Goal: Information Seeking & Learning: Learn about a topic

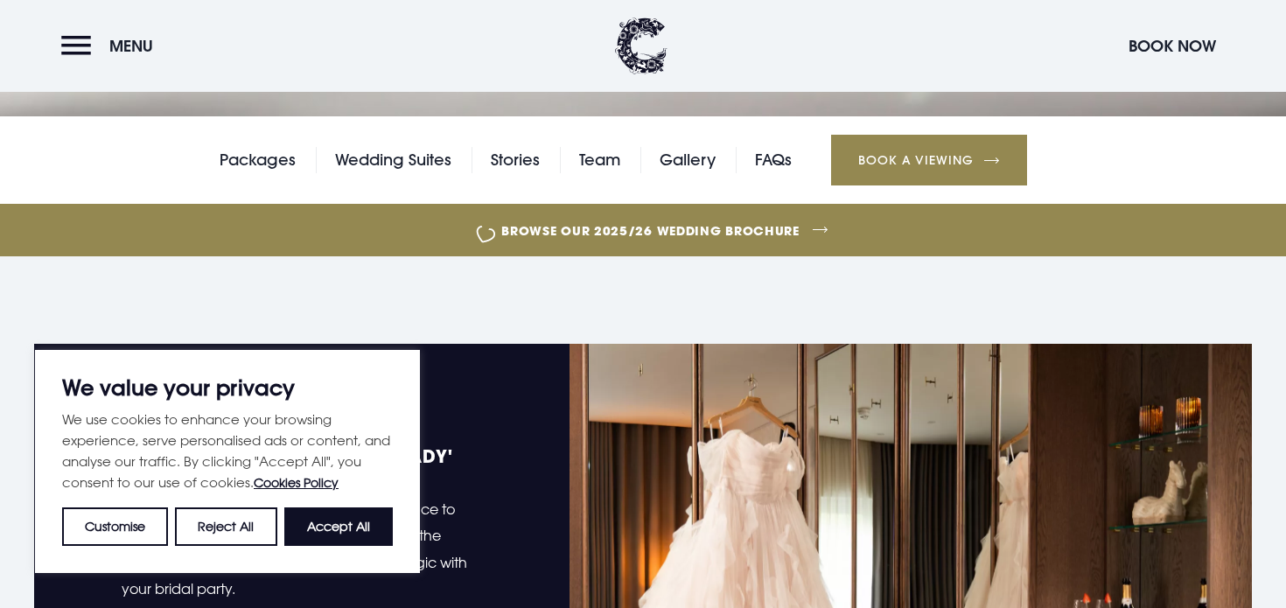
scroll to position [508, 0]
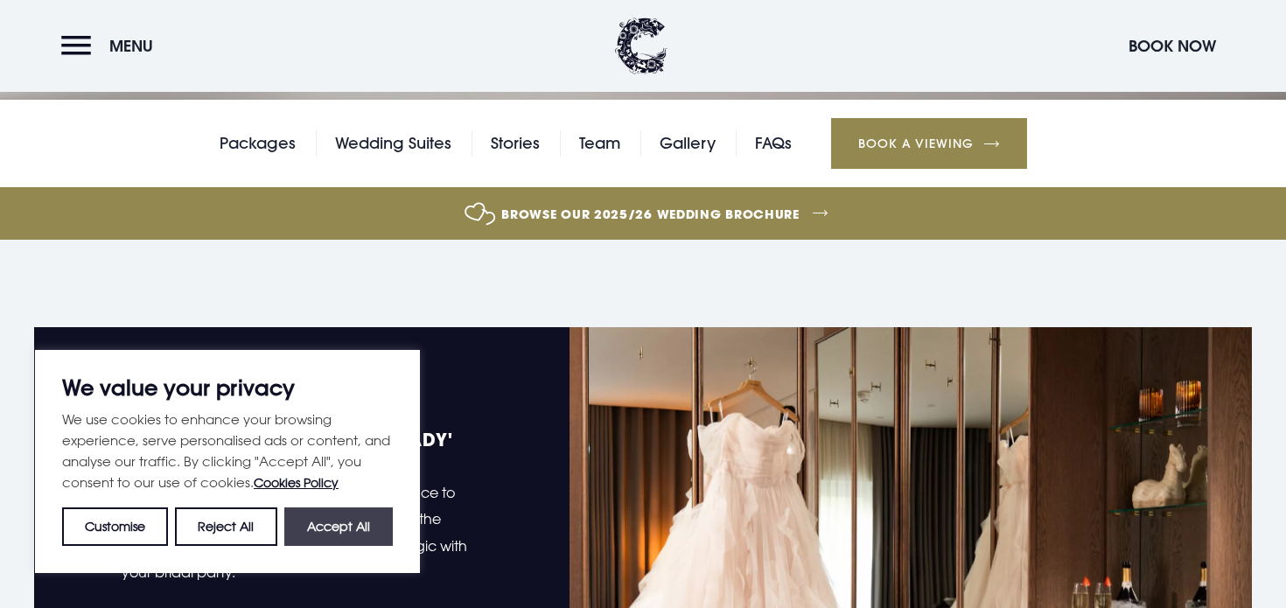
click at [330, 537] on button "Accept All" at bounding box center [338, 526] width 108 height 38
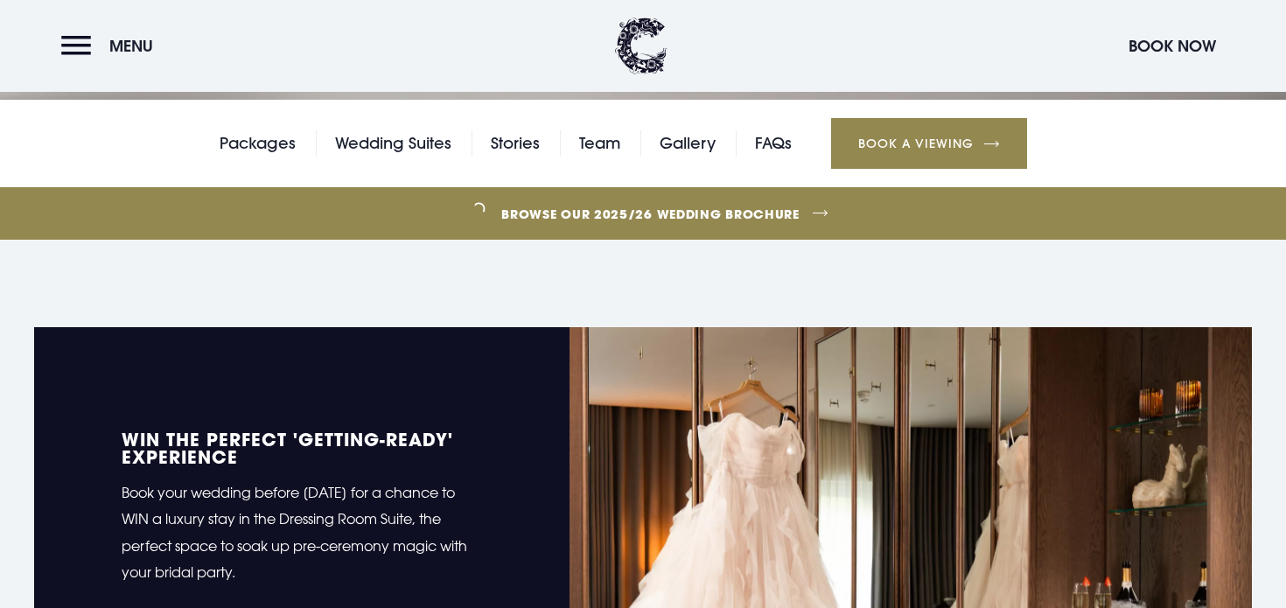
checkbox input "true"
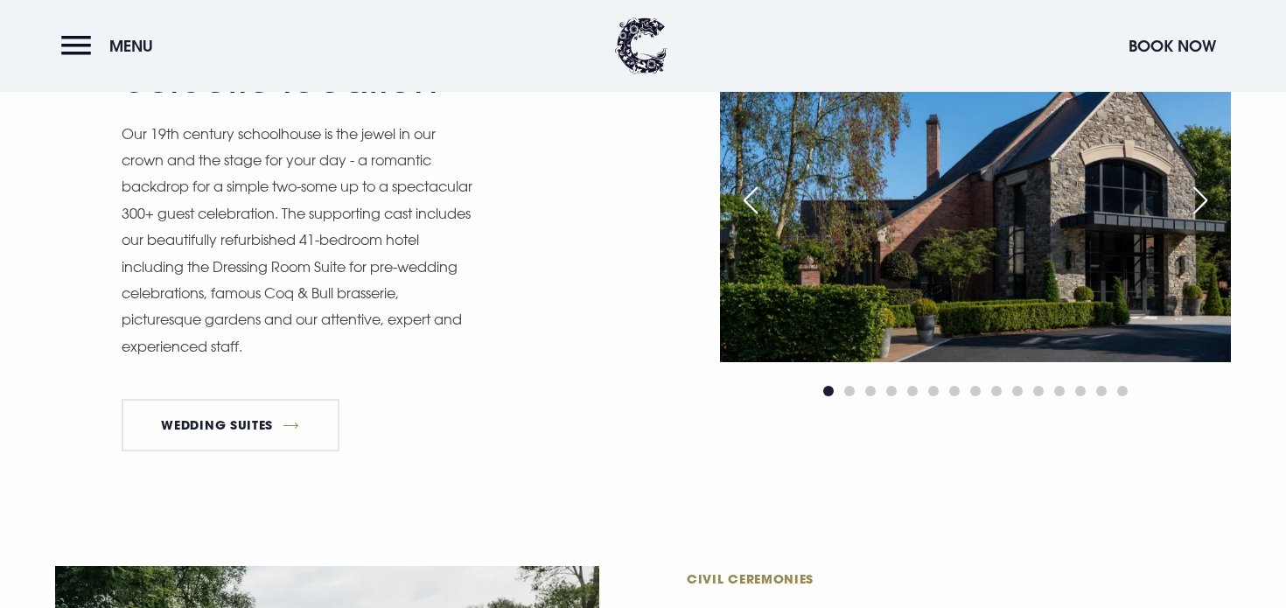
scroll to position [1505, 0]
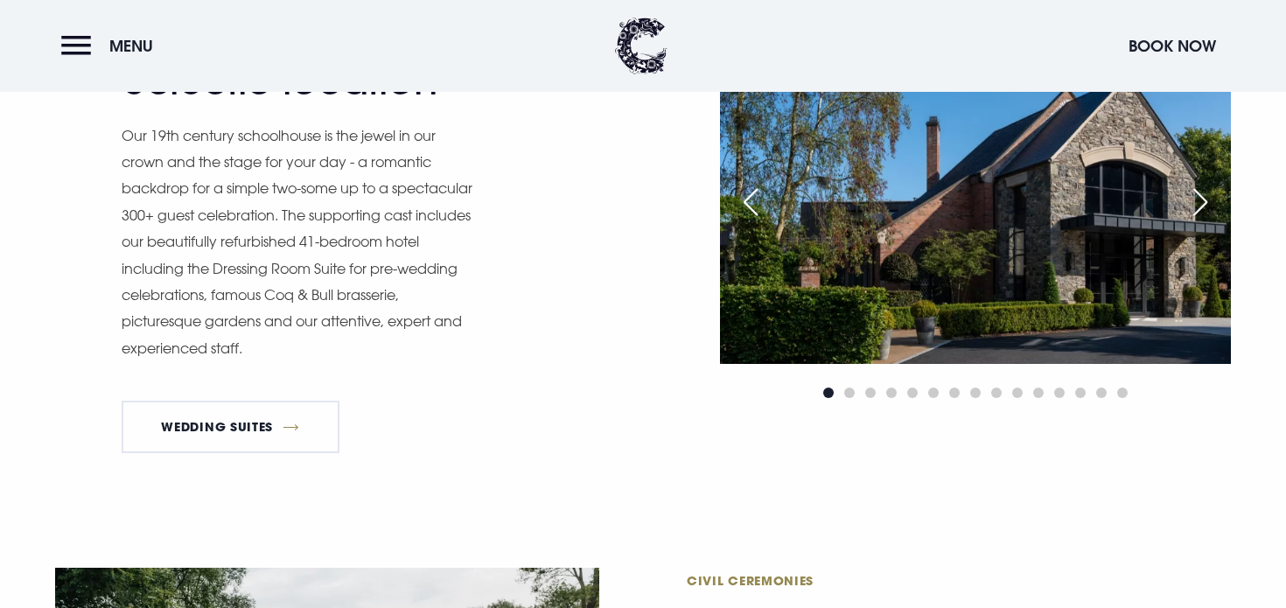
click at [1194, 194] on div "Next slide" at bounding box center [1201, 202] width 44 height 38
click at [1203, 205] on div "Next slide" at bounding box center [1201, 202] width 44 height 38
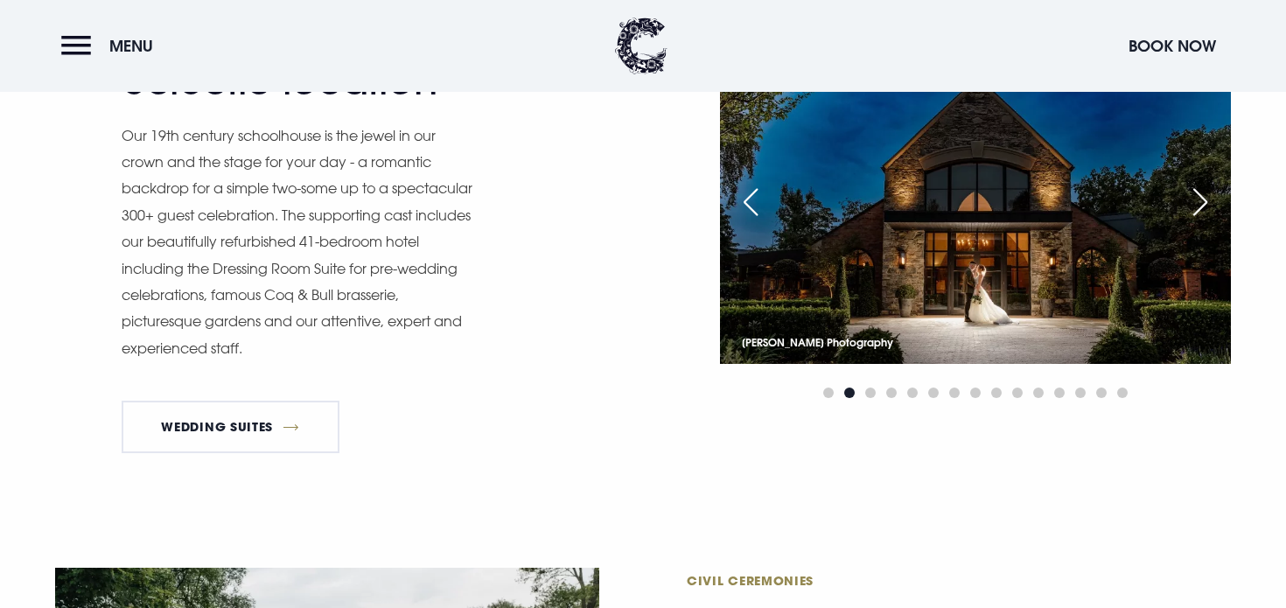
click at [1203, 205] on div "Next slide" at bounding box center [1201, 202] width 44 height 38
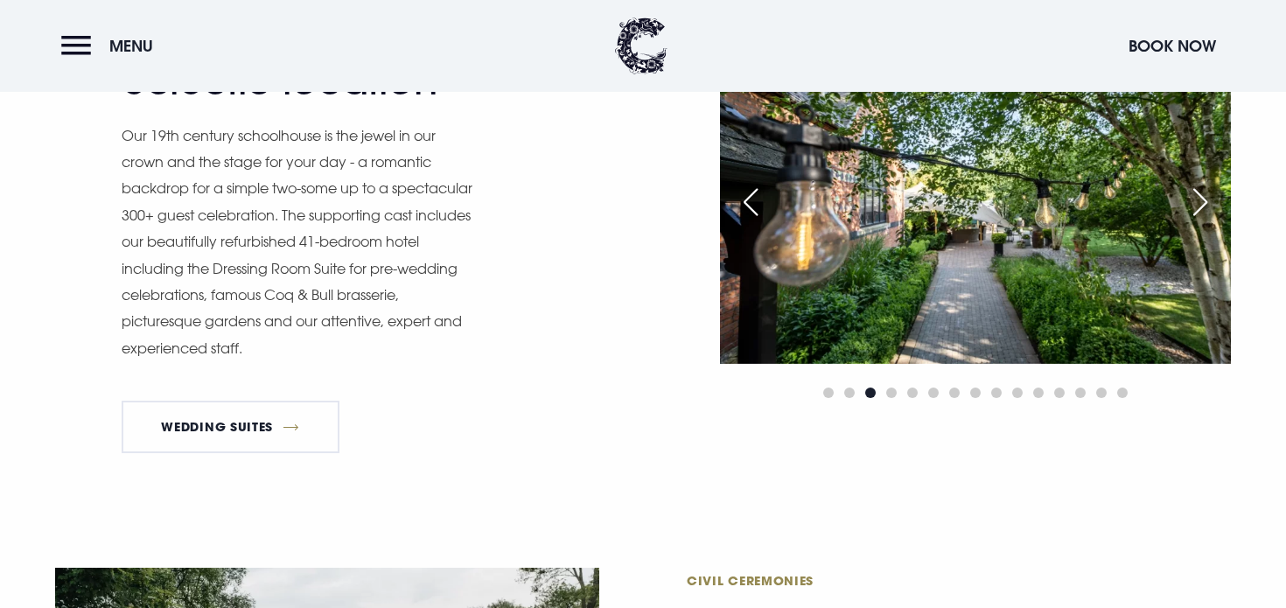
click at [1203, 205] on div "Next slide" at bounding box center [1201, 202] width 44 height 38
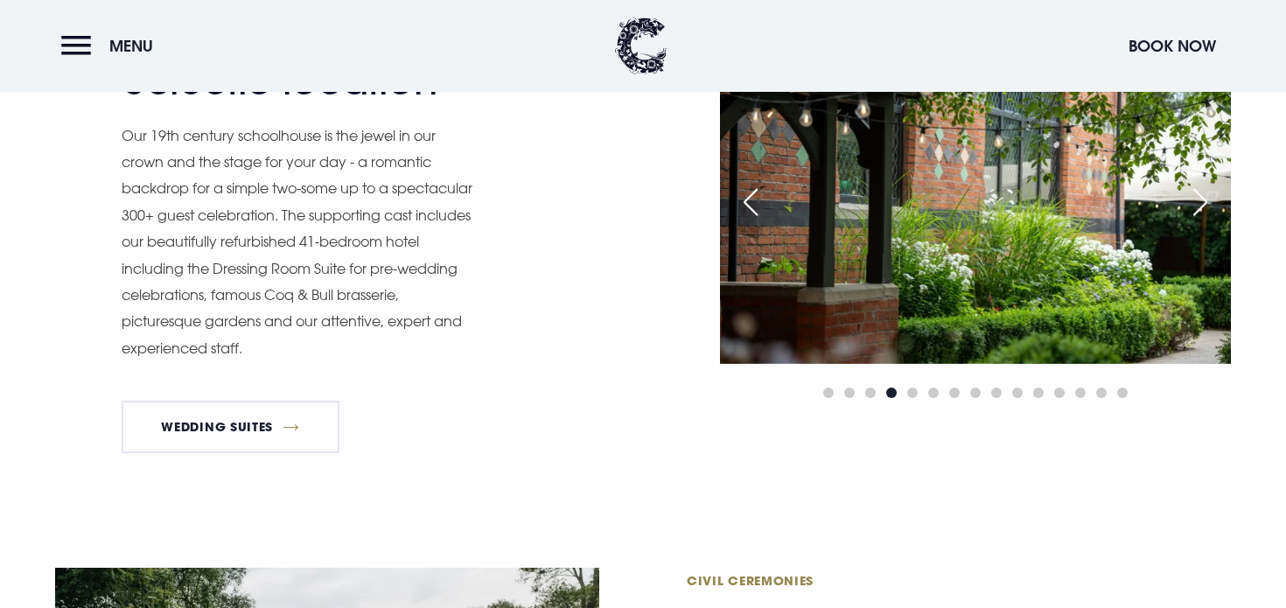
click at [1203, 205] on div "Next slide" at bounding box center [1201, 202] width 44 height 38
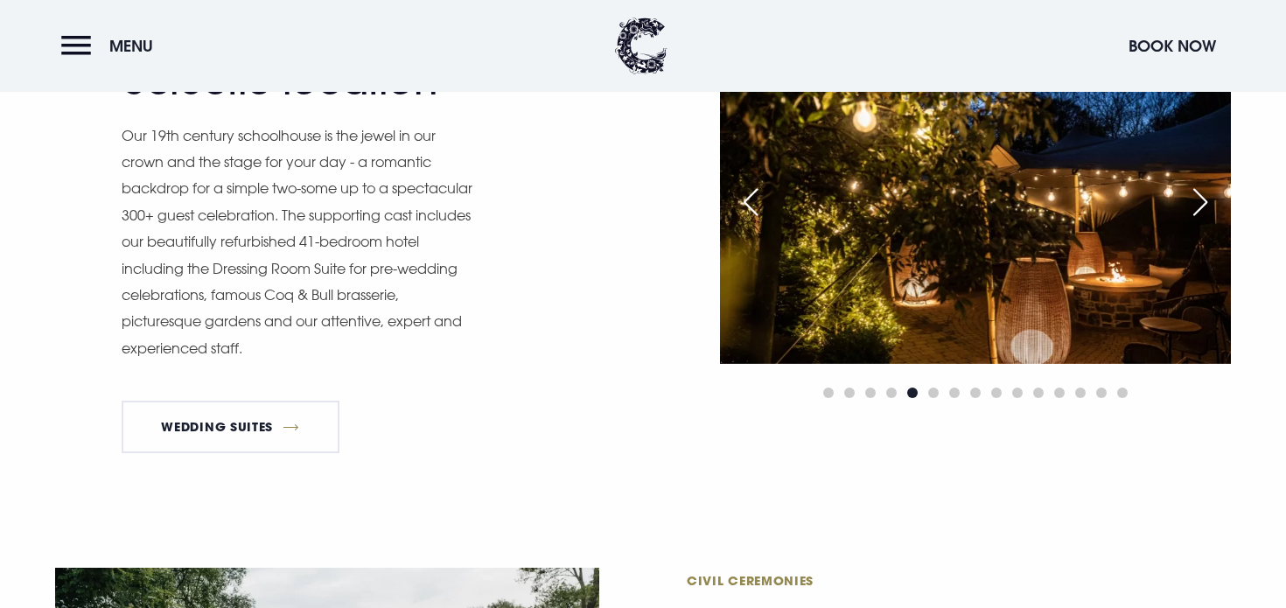
click at [1203, 205] on div "Next slide" at bounding box center [1201, 202] width 44 height 38
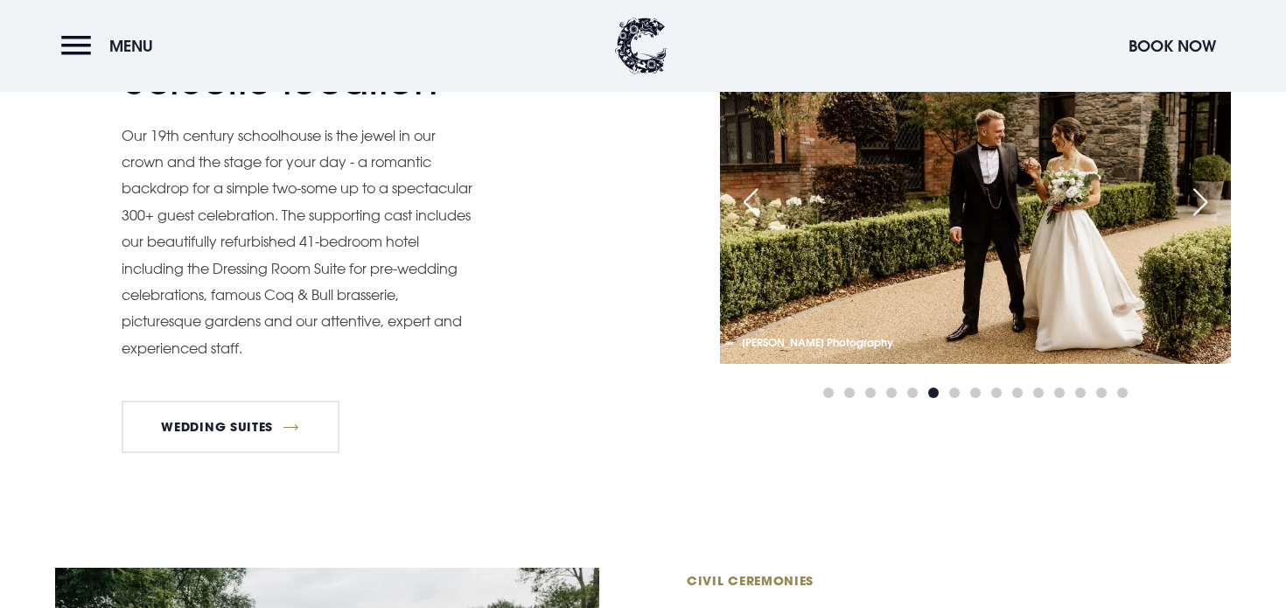
click at [1203, 206] on div "Next slide" at bounding box center [1201, 202] width 44 height 38
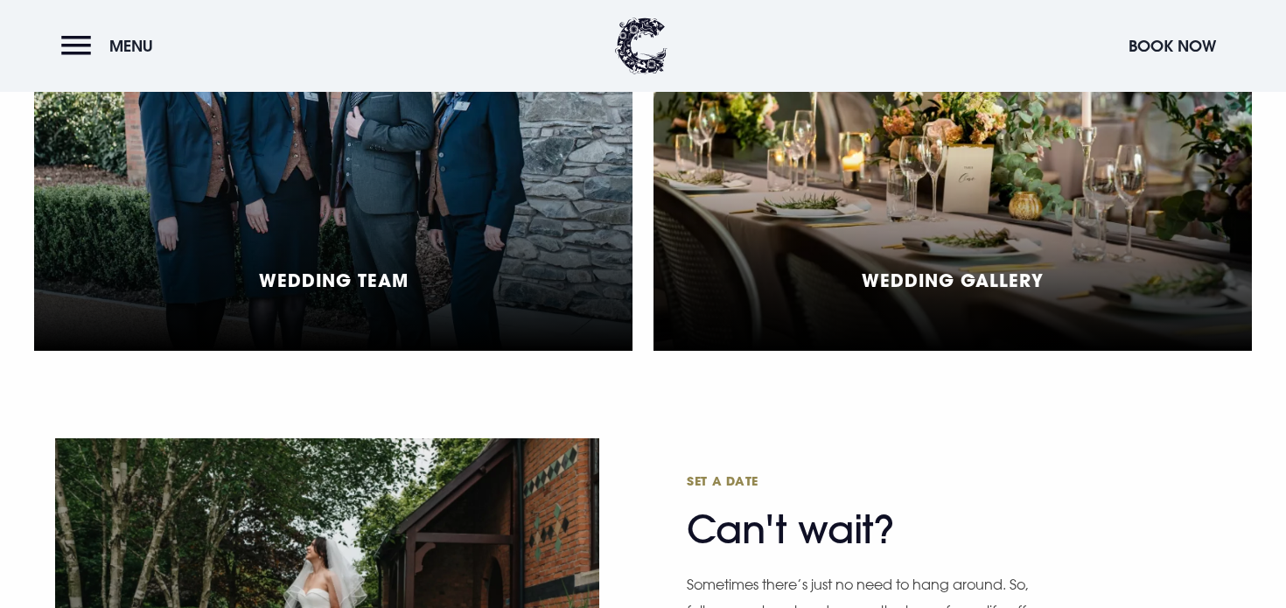
scroll to position [4214, 0]
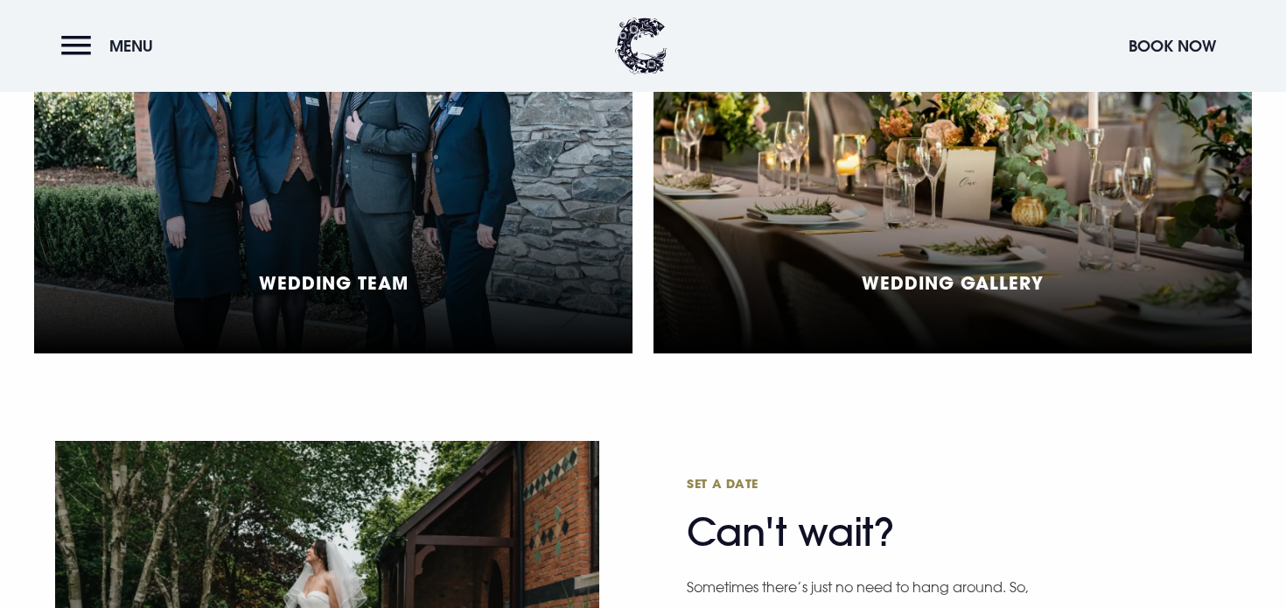
click at [996, 272] on h5 "Wedding Gallery" at bounding box center [953, 282] width 182 height 21
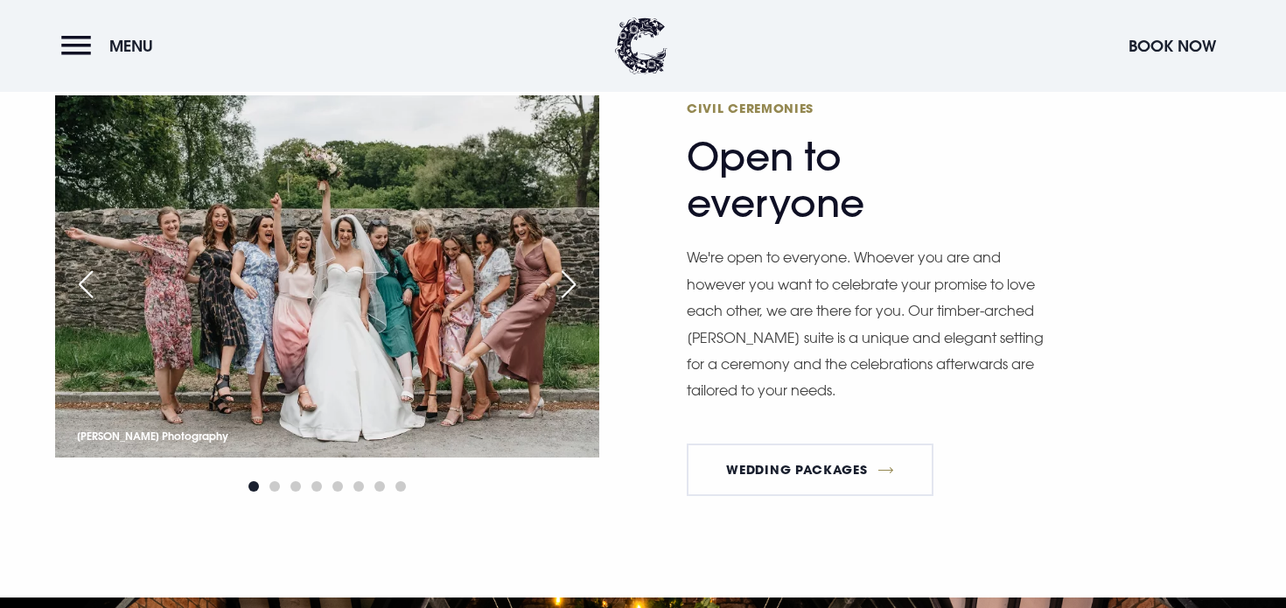
scroll to position [1999, 0]
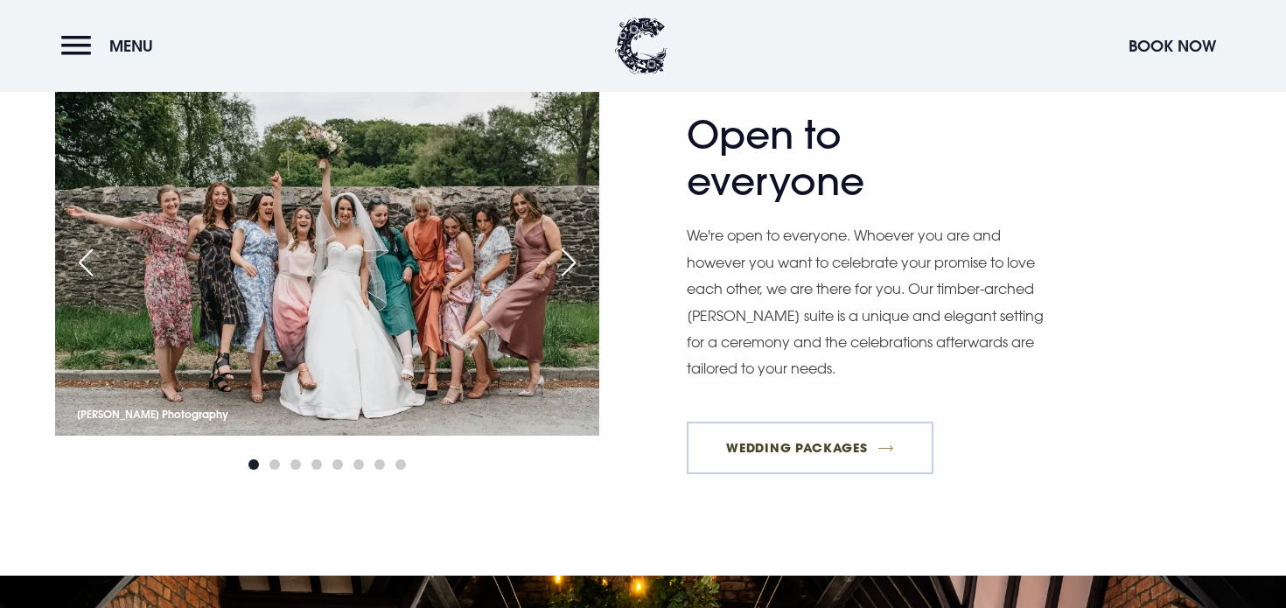
click at [747, 451] on link "Wedding Packages" at bounding box center [810, 448] width 247 height 52
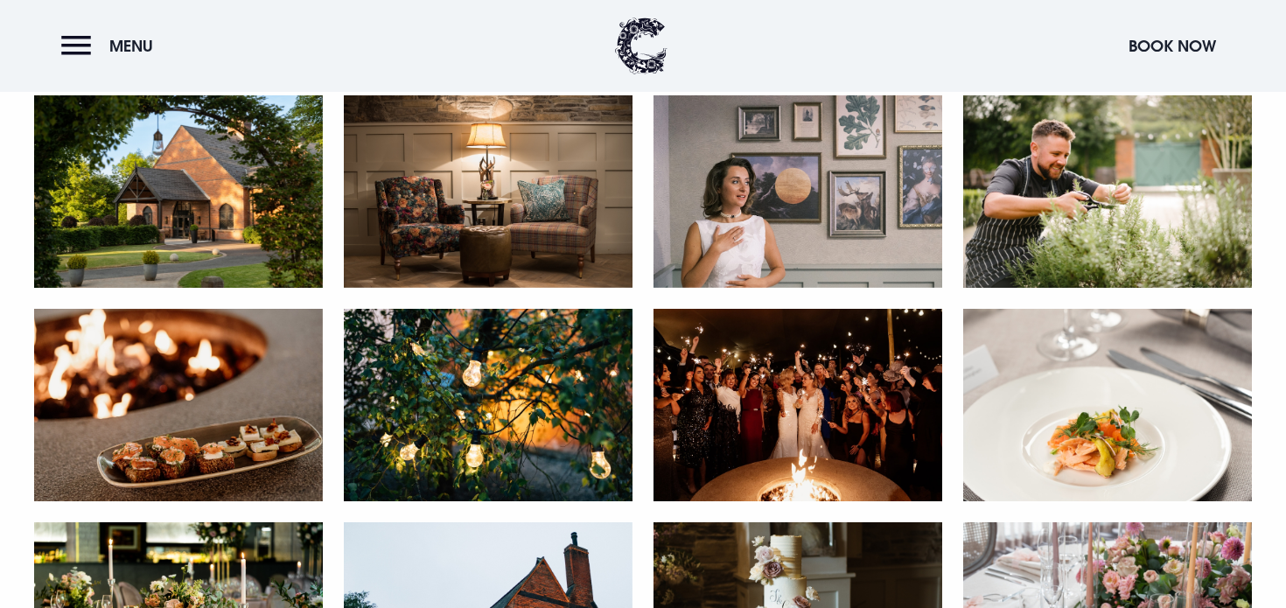
scroll to position [3397, 0]
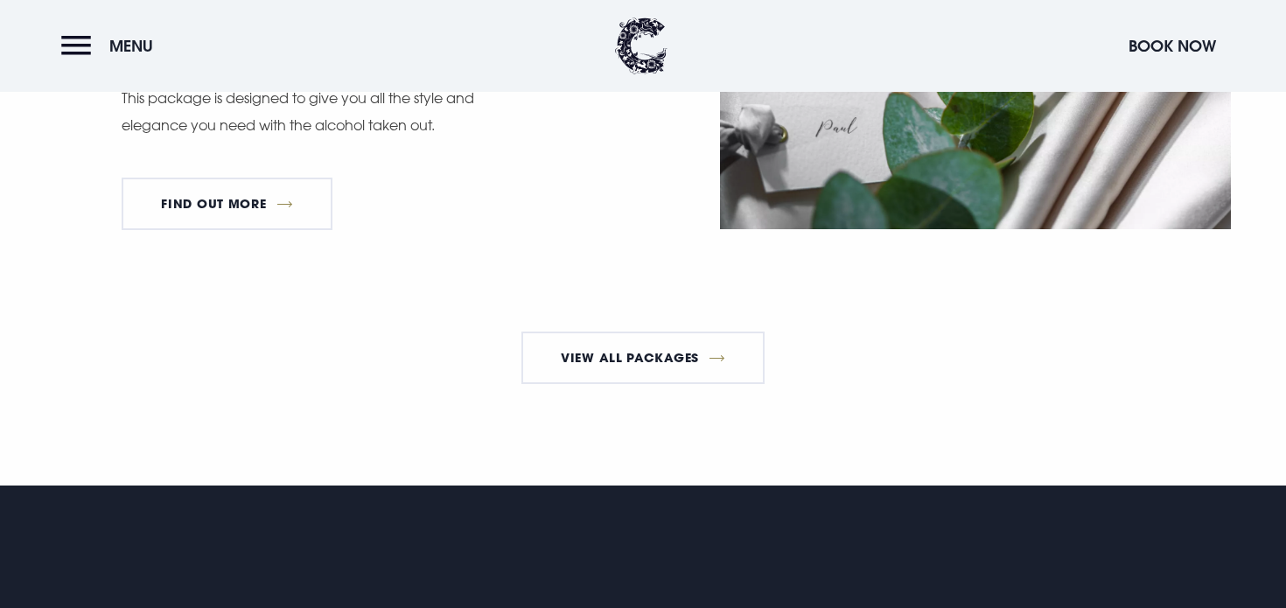
scroll to position [3348, 0]
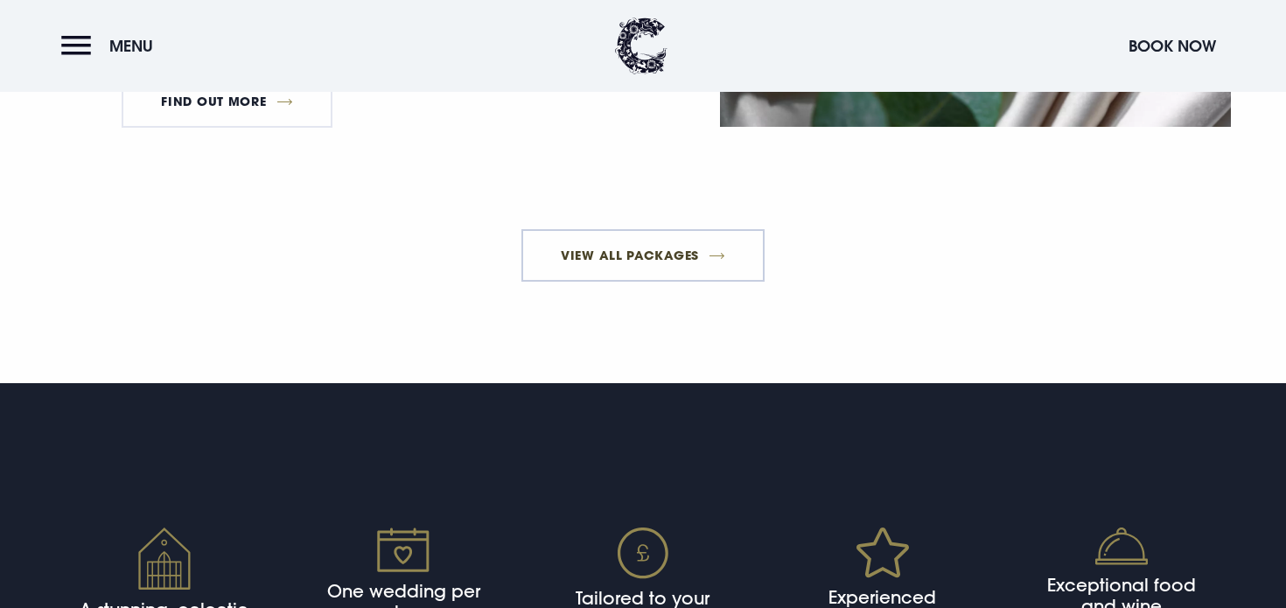
click at [583, 282] on link "View All Packages" at bounding box center [643, 255] width 244 height 52
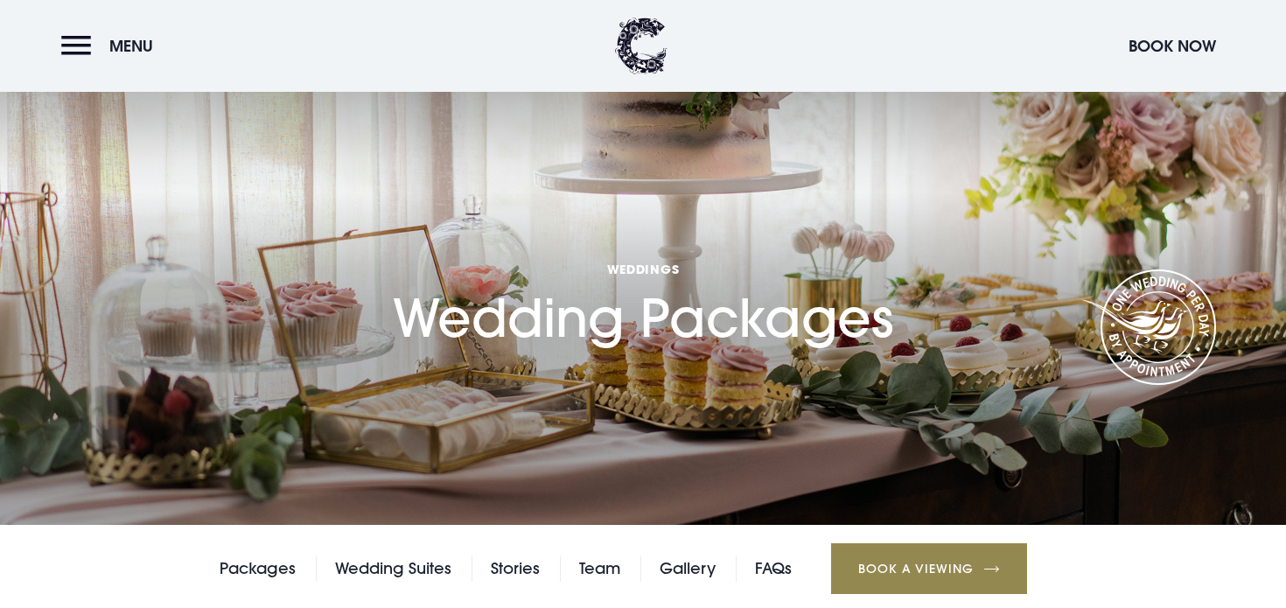
scroll to position [195, 0]
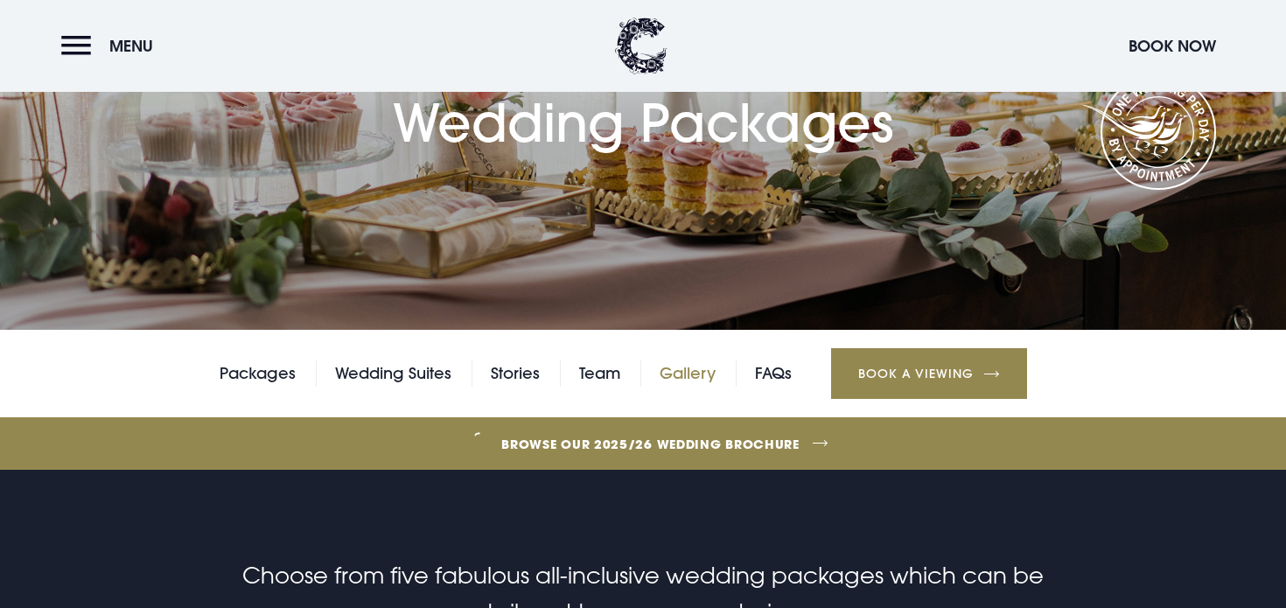
click at [682, 379] on link "Gallery" at bounding box center [688, 373] width 56 height 26
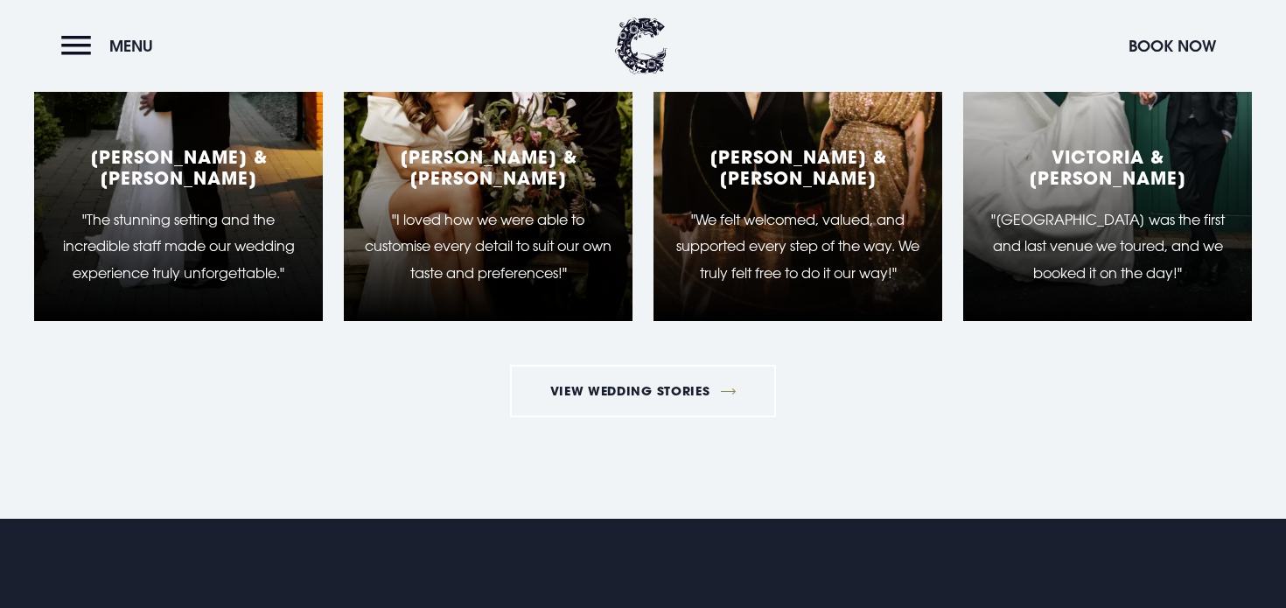
scroll to position [4690, 0]
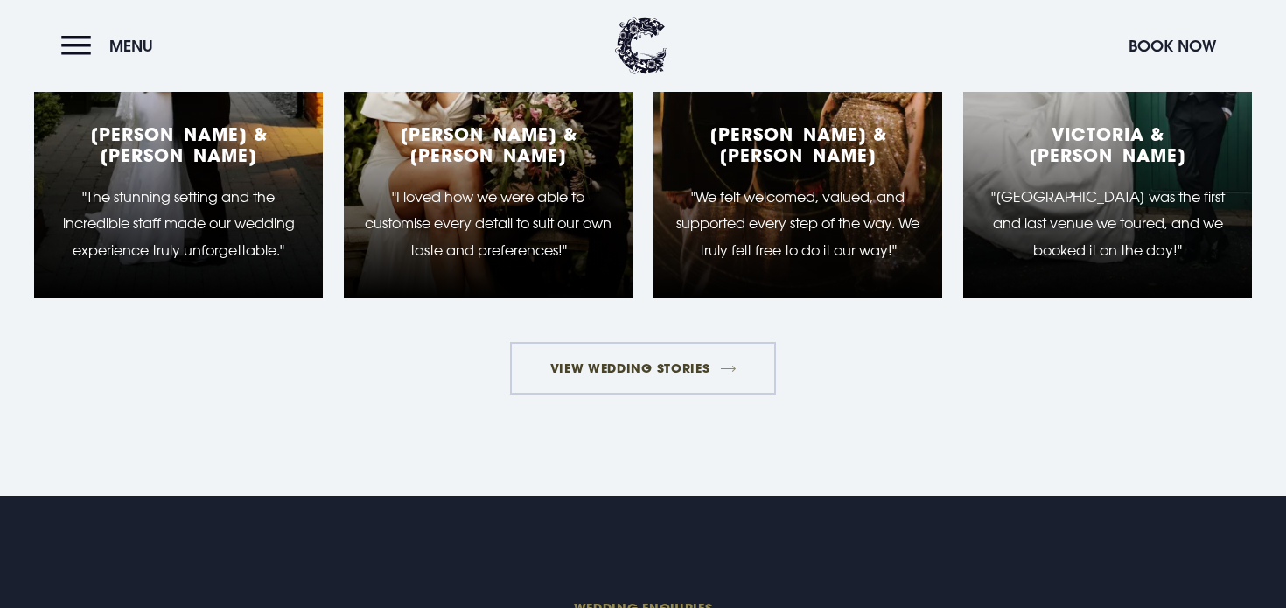
click at [648, 367] on link "View Wedding Stories" at bounding box center [643, 368] width 266 height 52
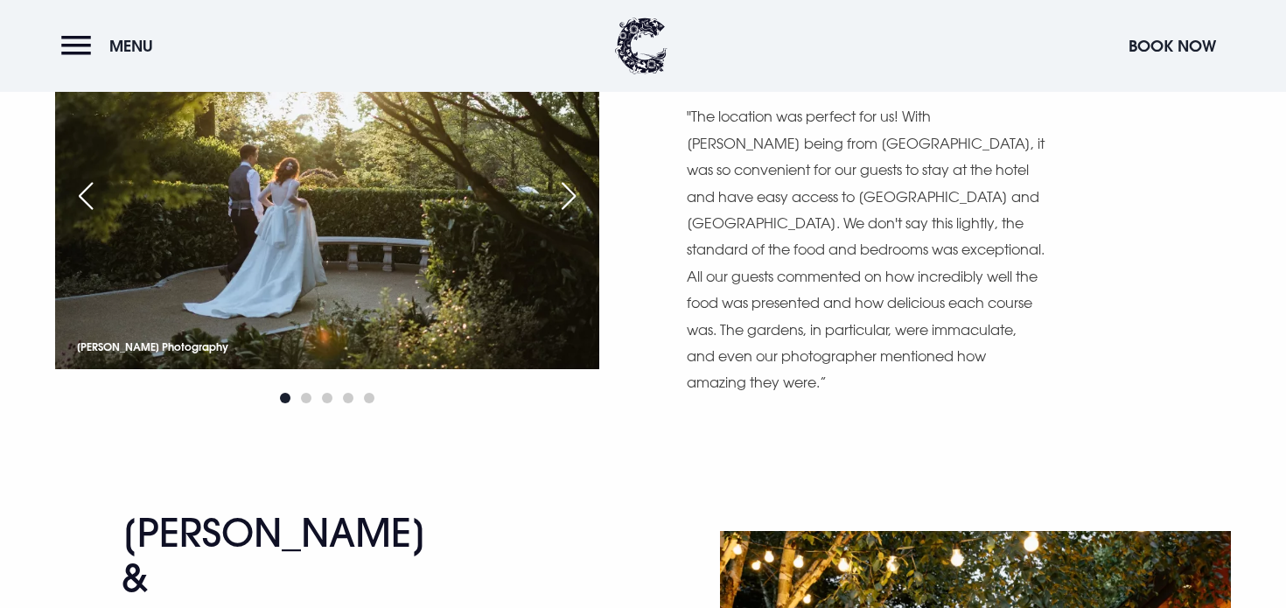
scroll to position [990, 0]
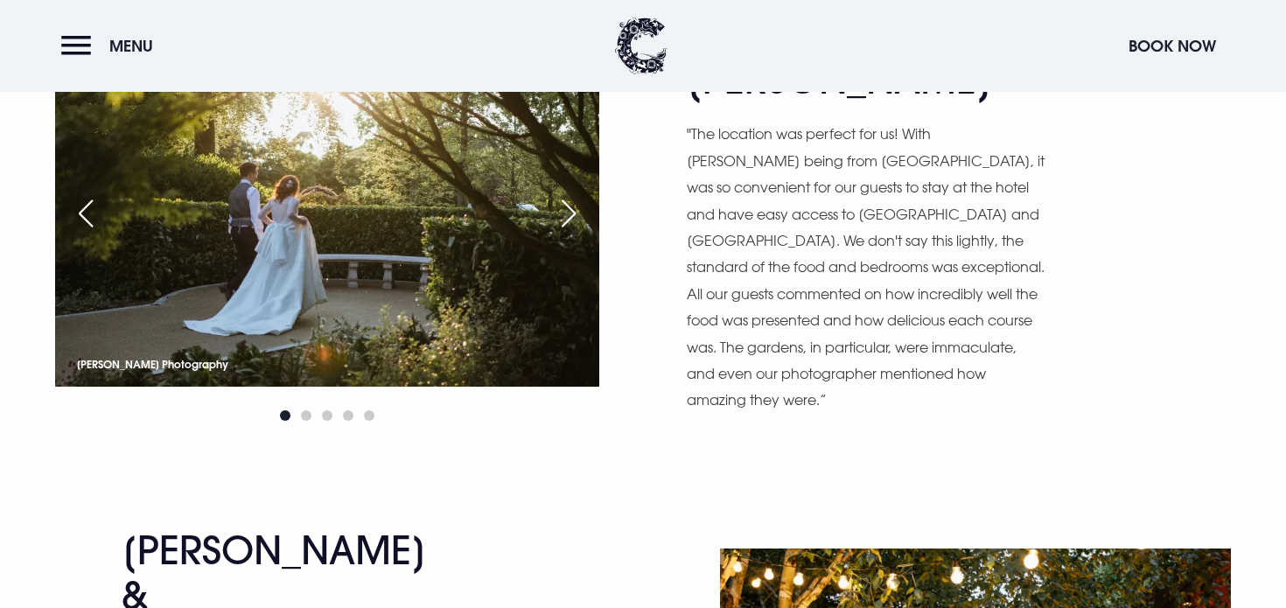
click at [556, 194] on div "Next slide" at bounding box center [569, 213] width 44 height 38
click at [563, 194] on div "Next slide" at bounding box center [569, 213] width 44 height 38
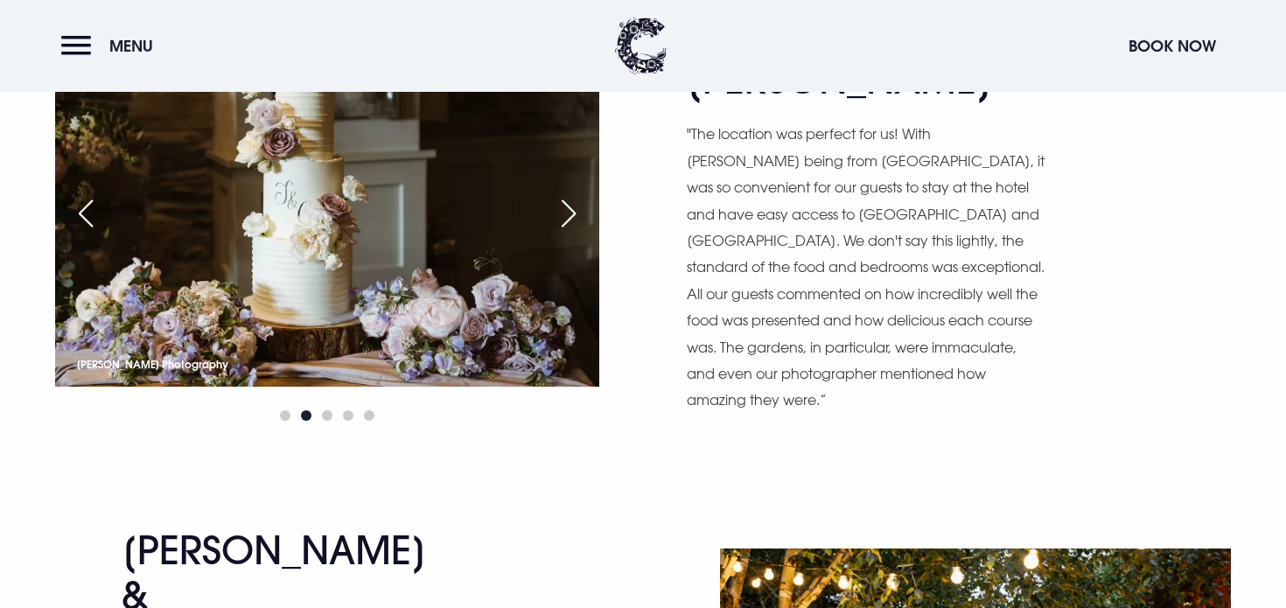
click at [563, 194] on div "Next slide" at bounding box center [569, 213] width 44 height 38
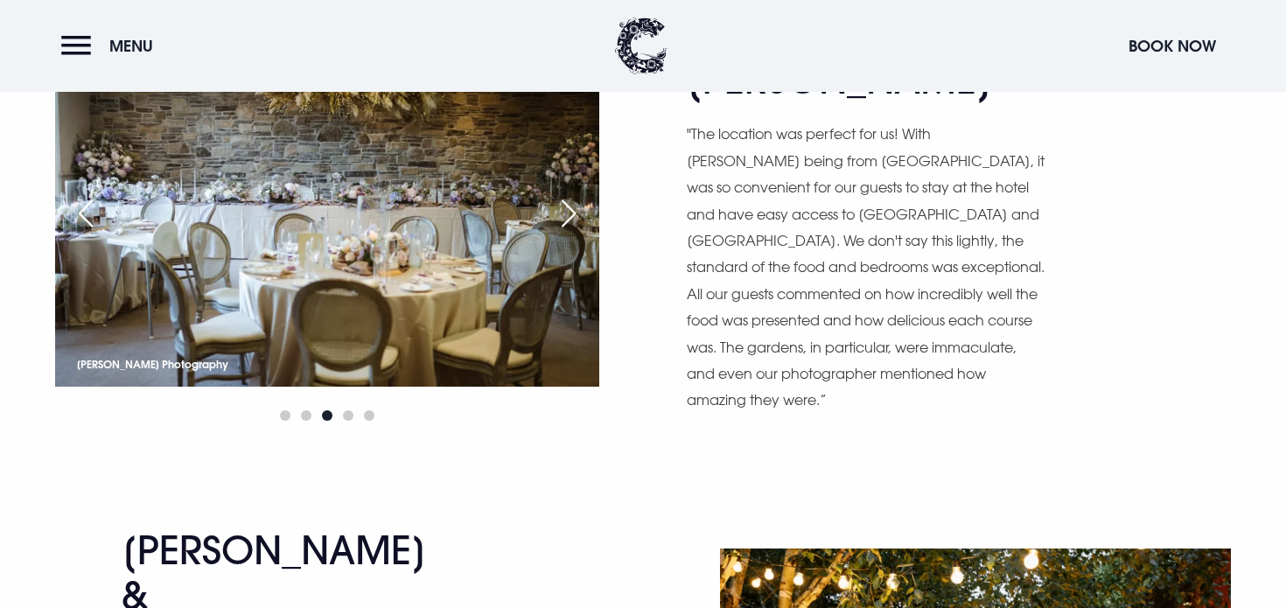
click at [563, 194] on div "Next slide" at bounding box center [569, 213] width 44 height 38
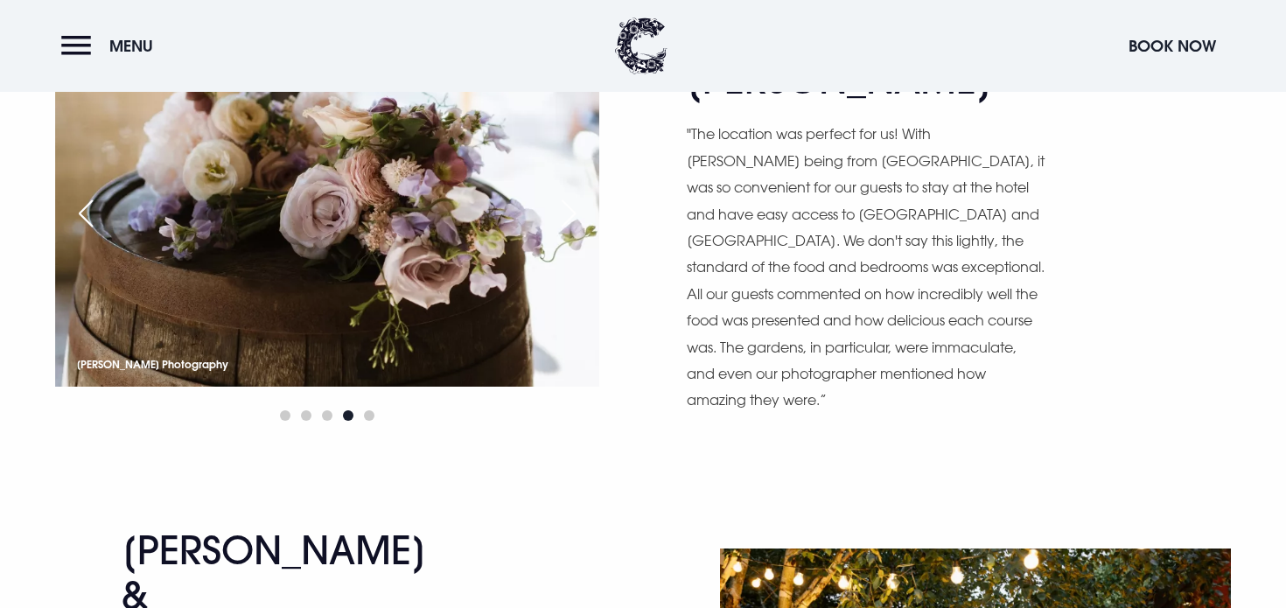
click at [563, 194] on div "Next slide" at bounding box center [569, 213] width 44 height 38
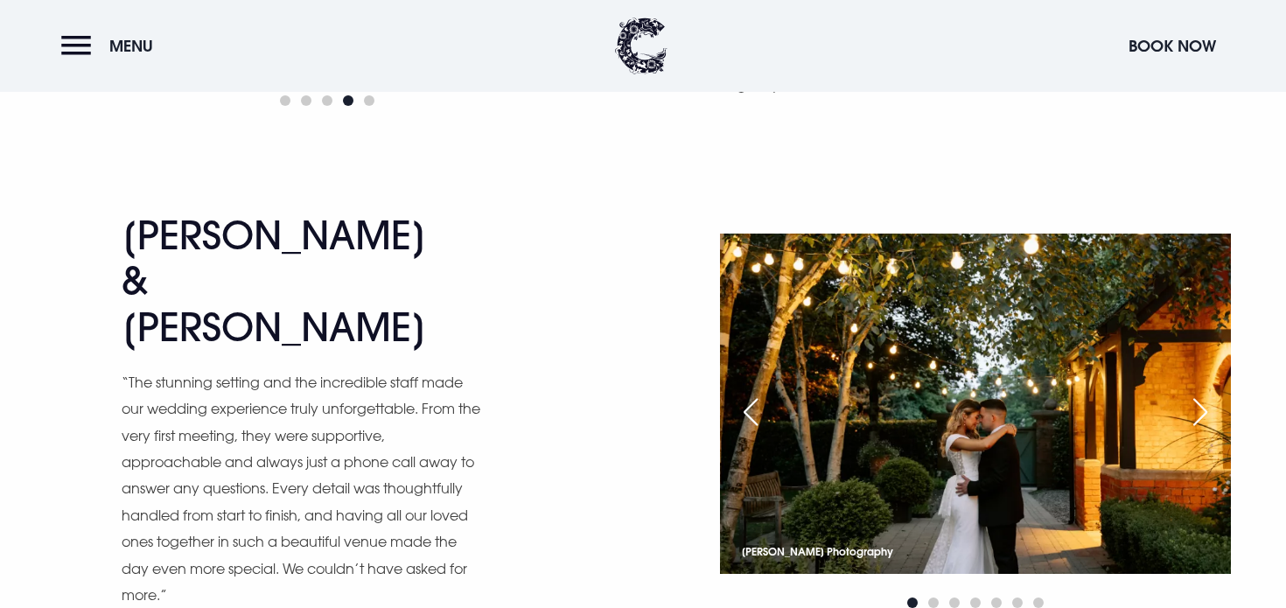
scroll to position [1311, 0]
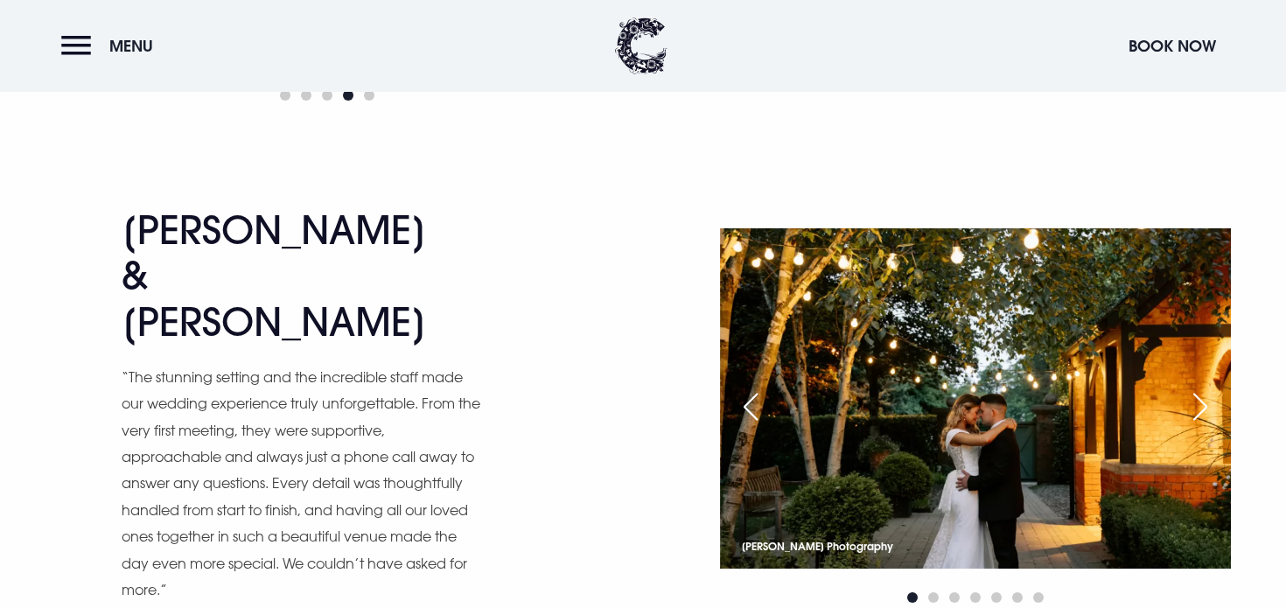
click at [1197, 388] on div "Next slide" at bounding box center [1201, 407] width 44 height 38
click at [1208, 388] on div "Next slide" at bounding box center [1201, 407] width 44 height 38
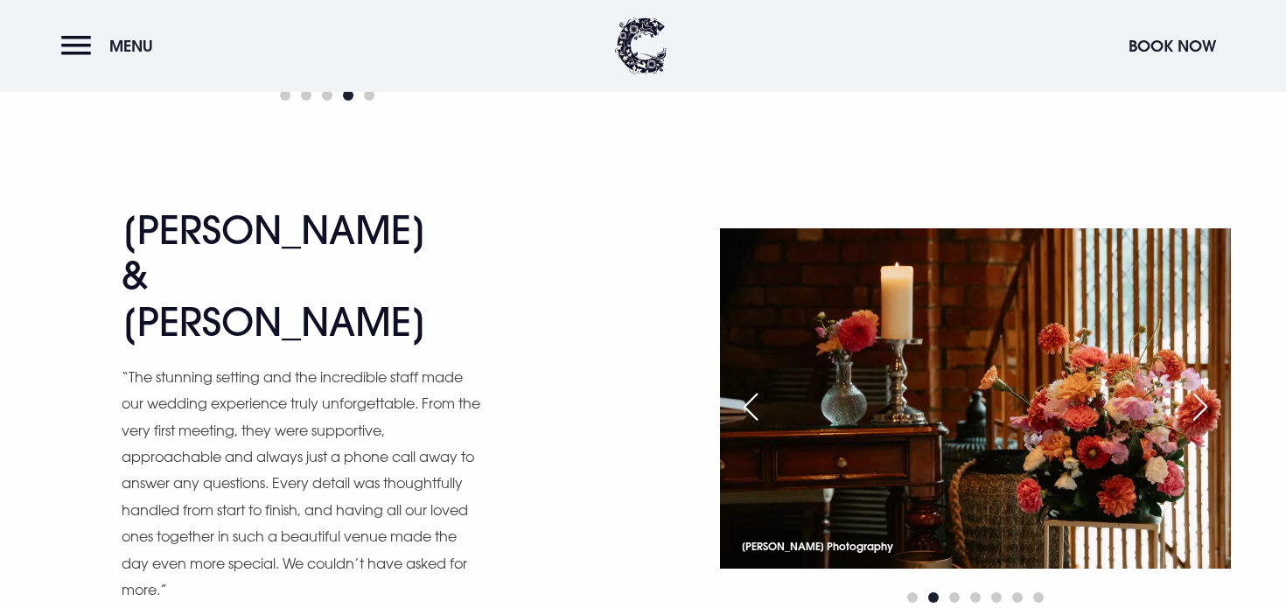
click at [1208, 388] on div "Next slide" at bounding box center [1201, 407] width 44 height 38
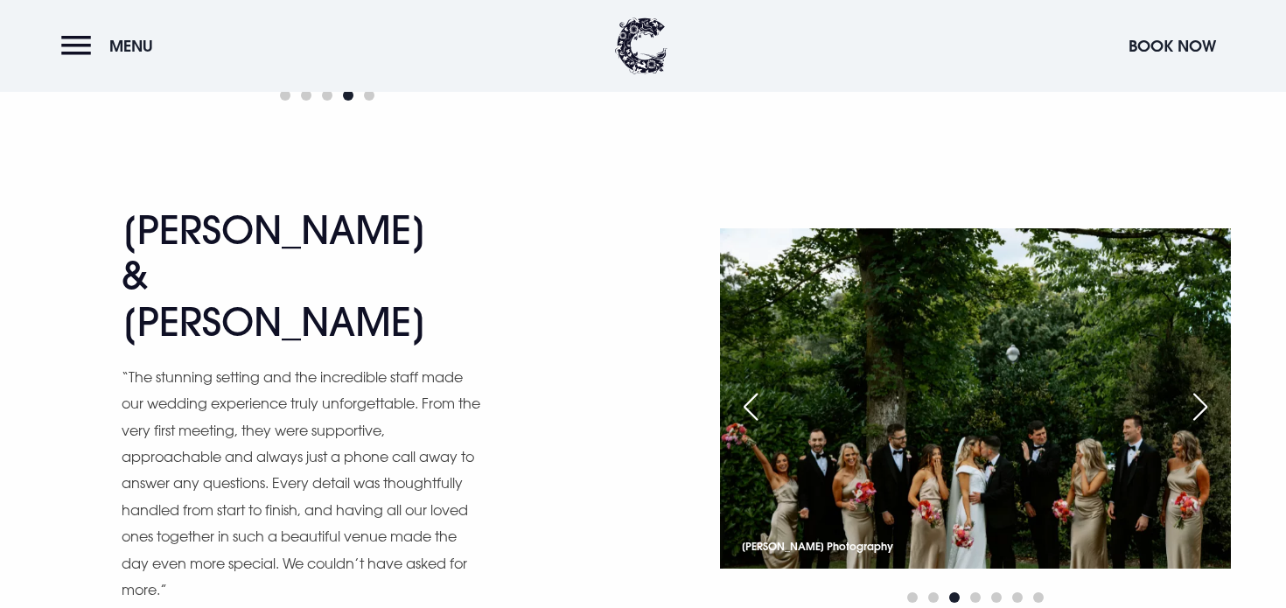
click at [1208, 388] on div "Next slide" at bounding box center [1201, 407] width 44 height 38
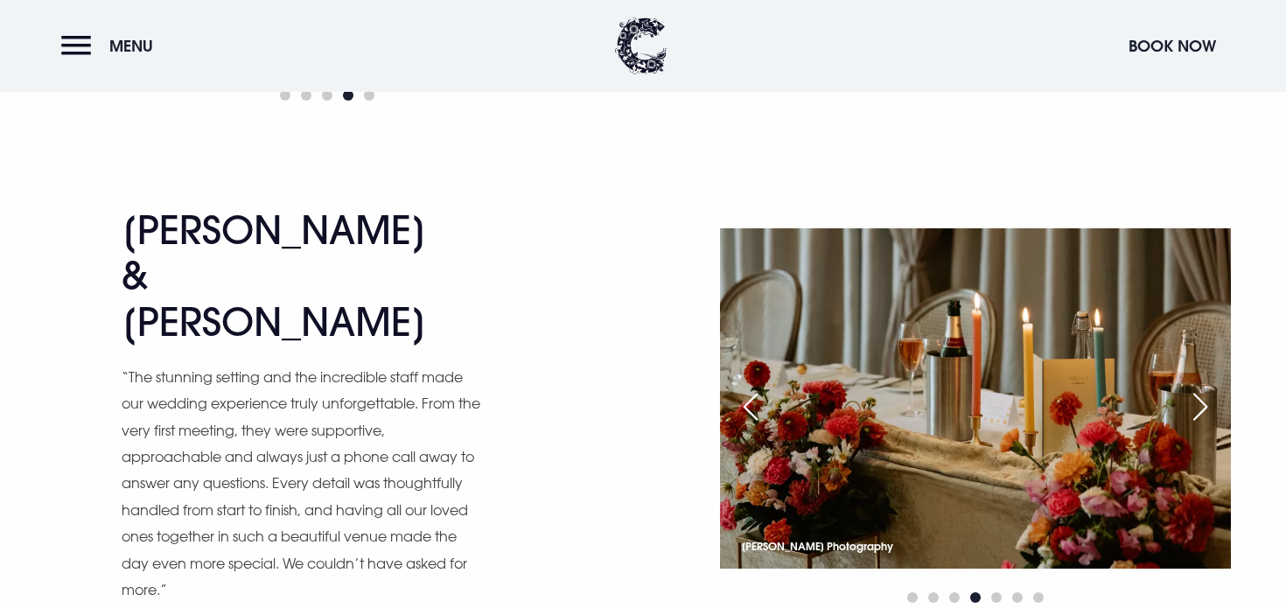
click at [1208, 388] on div "Next slide" at bounding box center [1201, 407] width 44 height 38
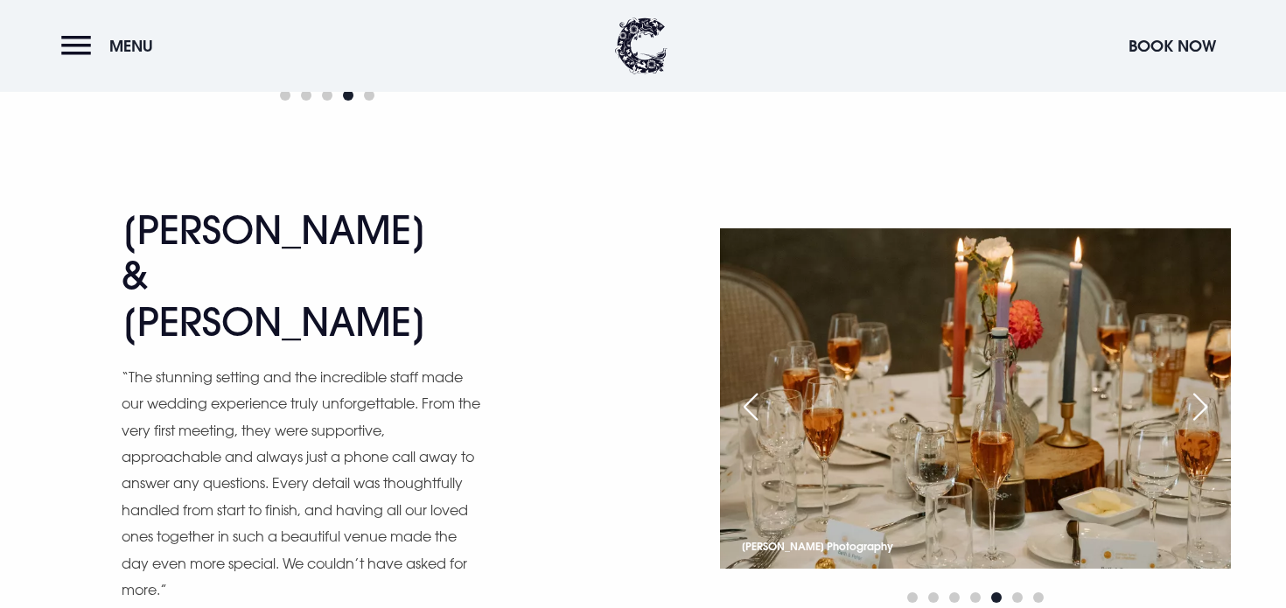
click at [739, 388] on div "Previous slide" at bounding box center [751, 407] width 44 height 38
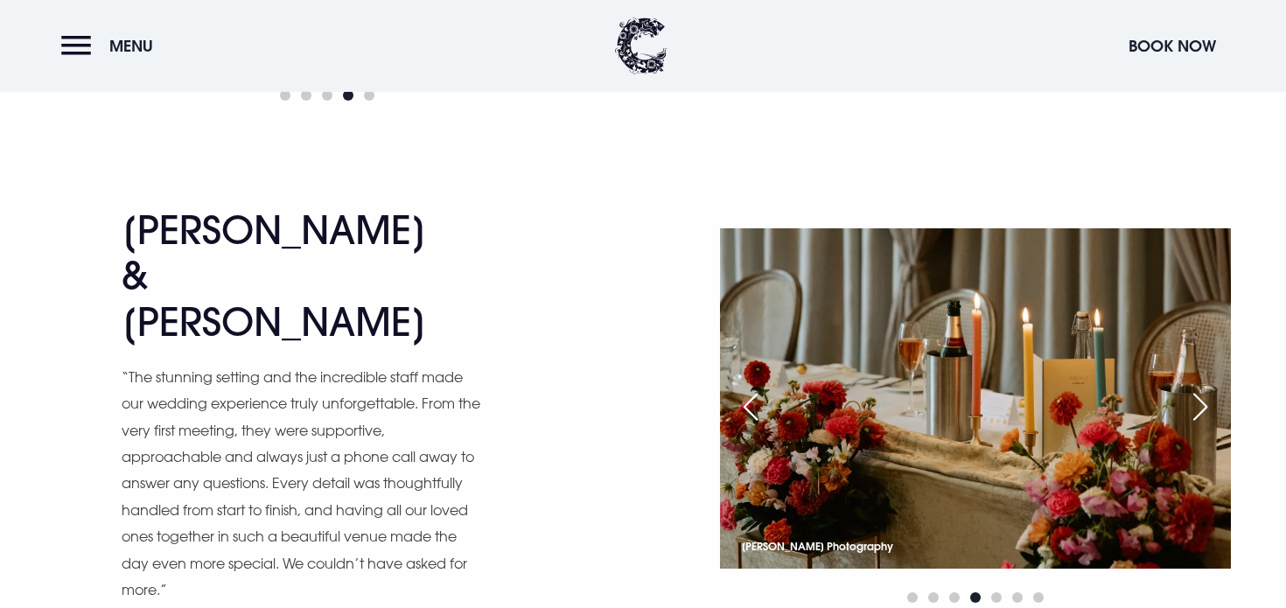
click at [739, 388] on div "Previous slide" at bounding box center [751, 407] width 44 height 38
click at [741, 388] on div "Previous slide" at bounding box center [751, 407] width 44 height 38
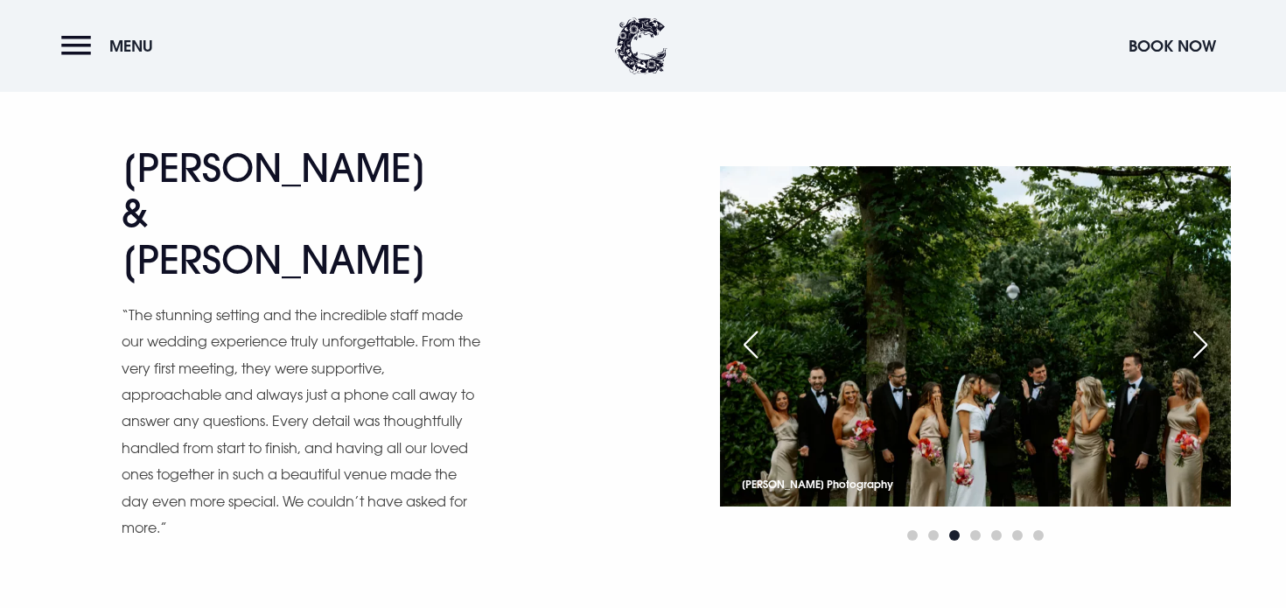
scroll to position [1379, 0]
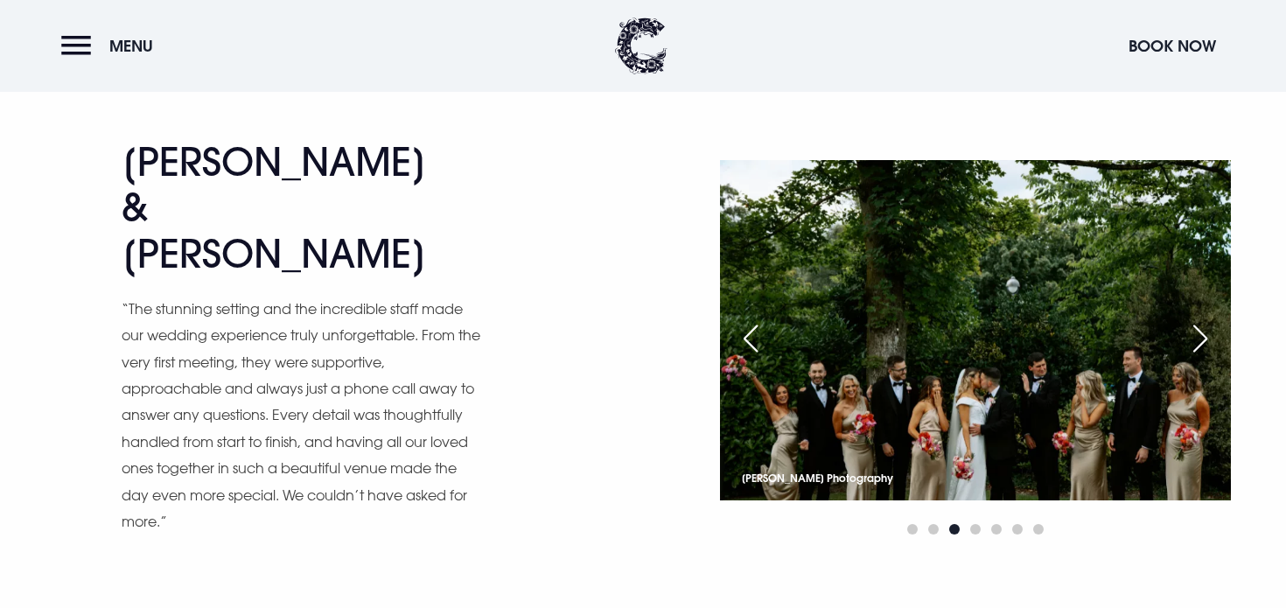
click at [1203, 319] on div "Next slide" at bounding box center [1201, 338] width 44 height 38
click at [1213, 319] on div "Next slide" at bounding box center [1201, 338] width 44 height 38
click at [1192, 319] on div "Next slide" at bounding box center [1201, 338] width 44 height 38
click at [1207, 319] on div "Next slide" at bounding box center [1201, 338] width 44 height 38
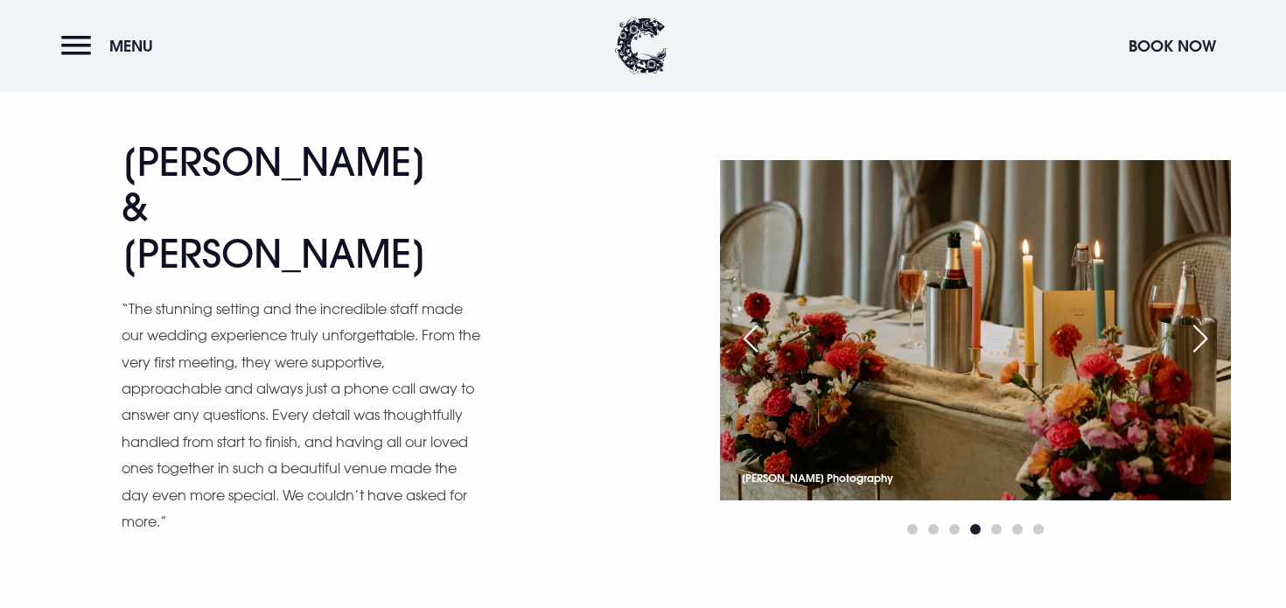
click at [1207, 319] on div "Next slide" at bounding box center [1201, 338] width 44 height 38
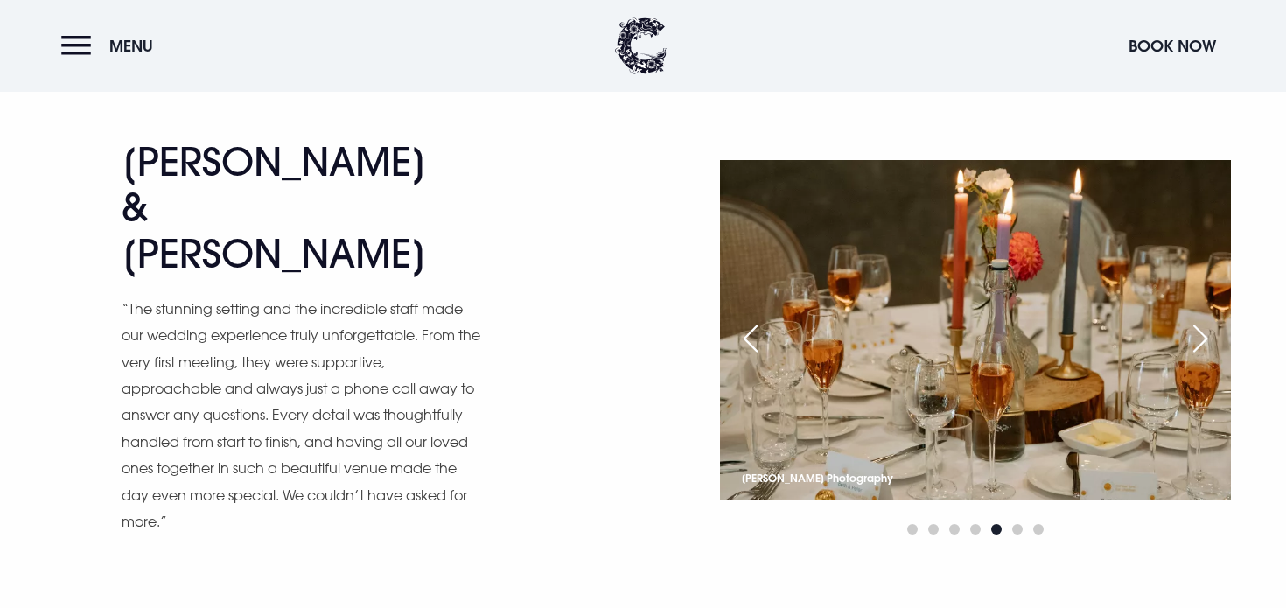
click at [1207, 319] on div "Next slide" at bounding box center [1201, 338] width 44 height 38
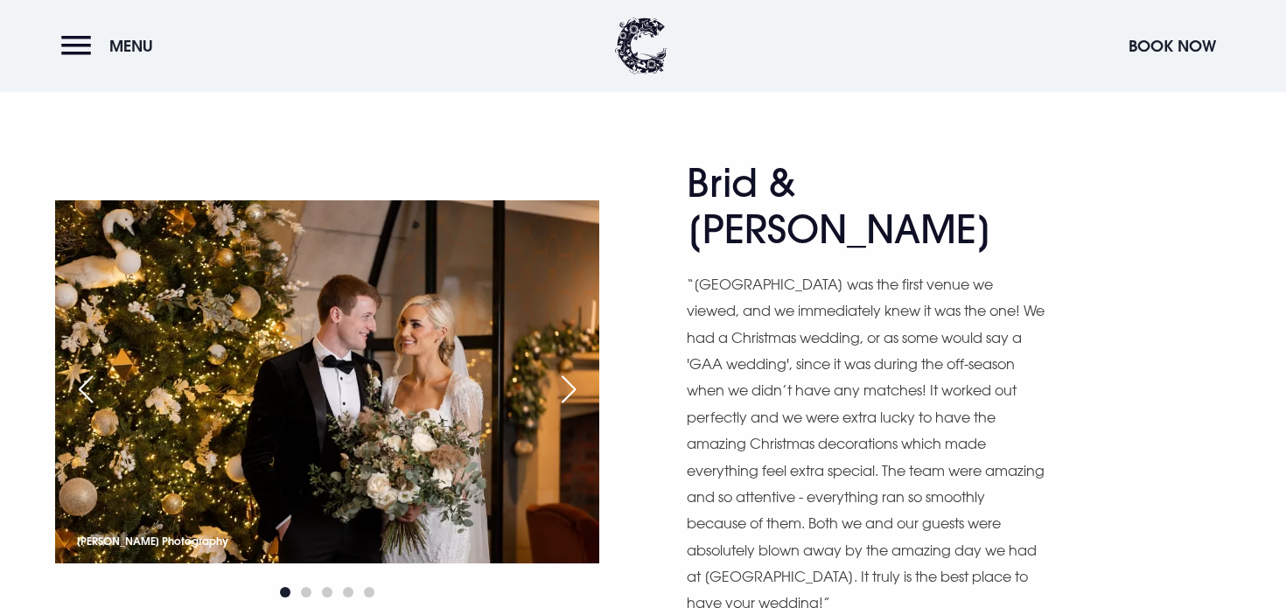
scroll to position [1888, 0]
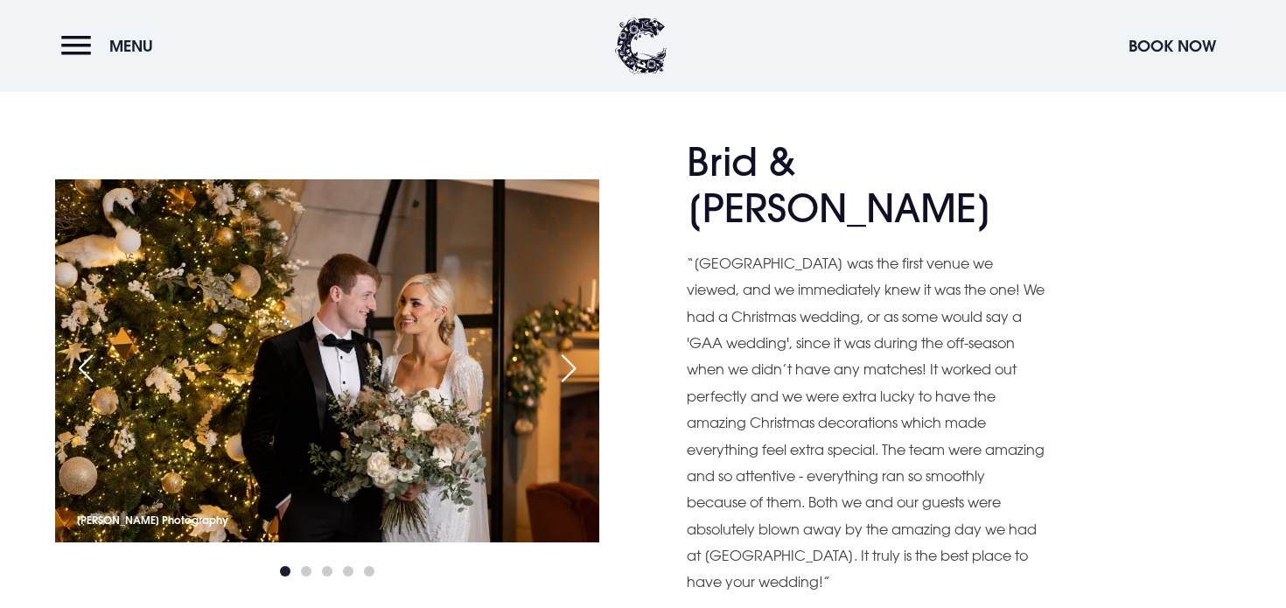
click at [562, 349] on div "Next slide" at bounding box center [569, 368] width 44 height 38
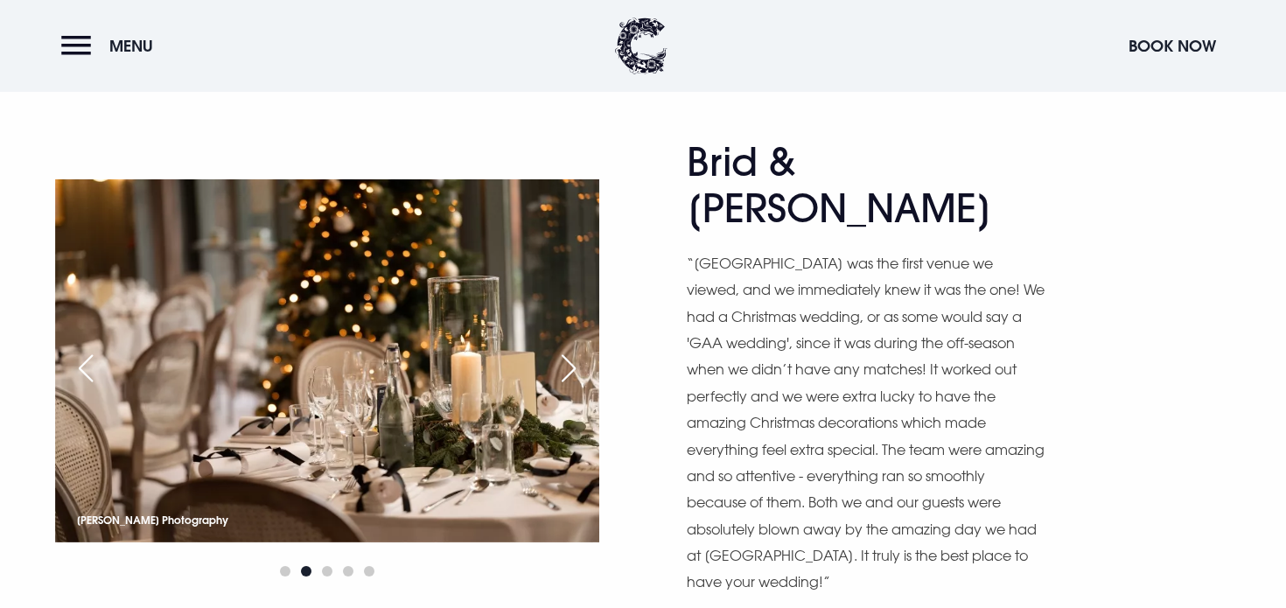
click at [562, 349] on div "Next slide" at bounding box center [569, 368] width 44 height 38
click at [574, 349] on div "Next slide" at bounding box center [569, 368] width 44 height 38
click at [568, 349] on div "Next slide" at bounding box center [569, 368] width 44 height 38
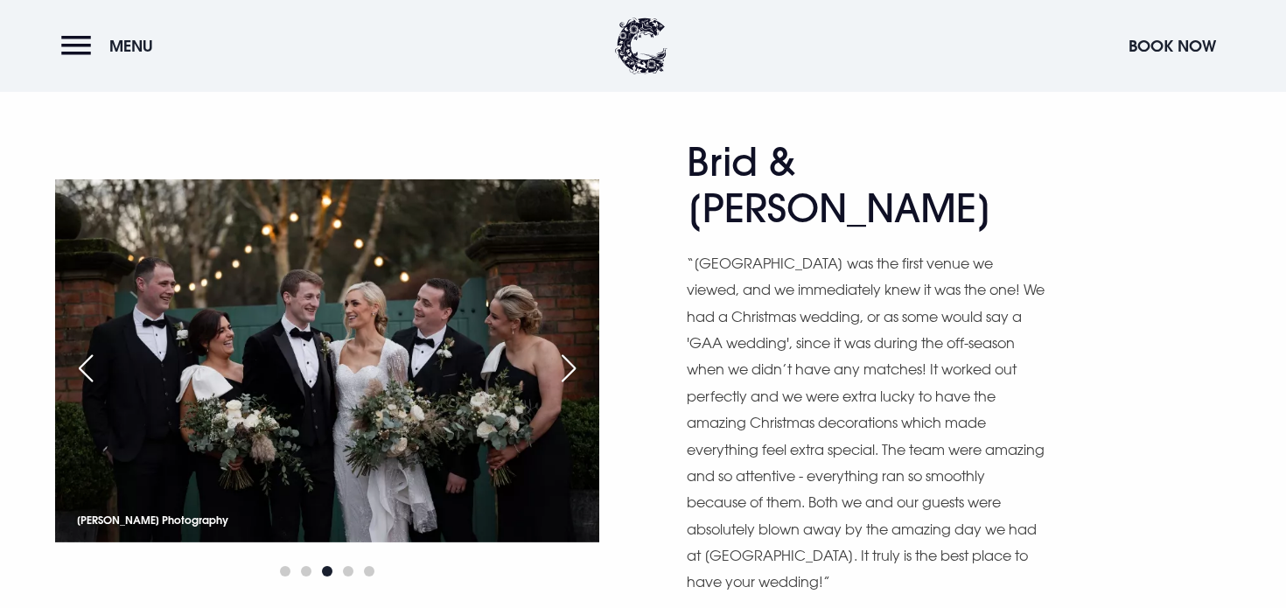
click at [568, 349] on div "Next slide" at bounding box center [569, 368] width 44 height 38
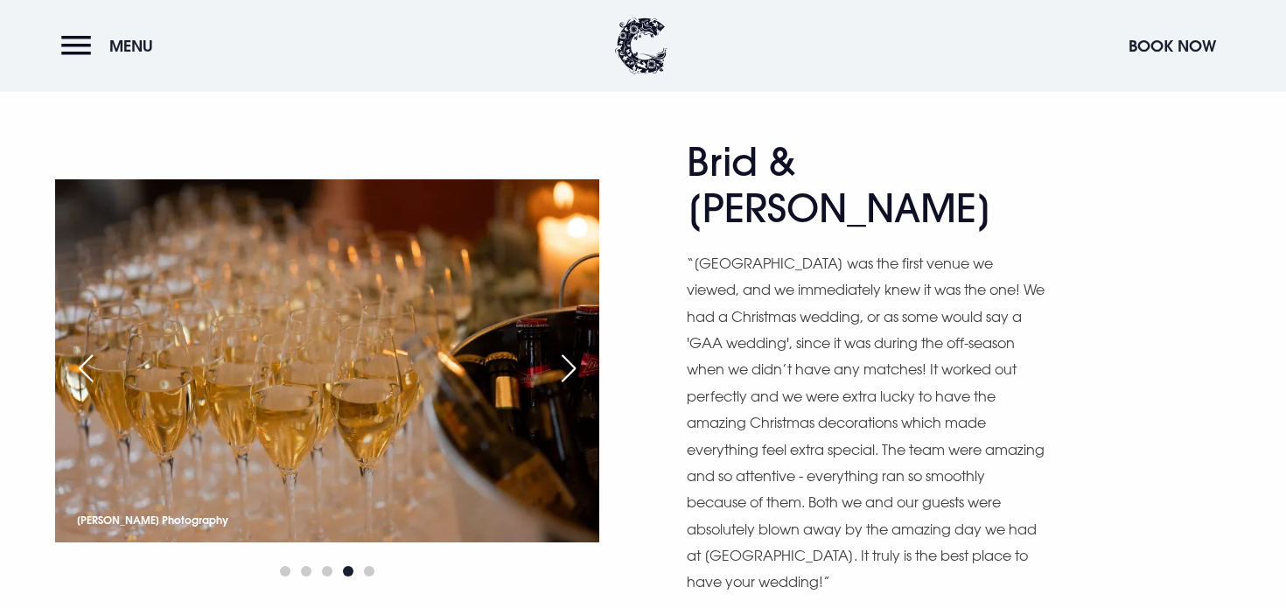
click at [568, 349] on div "Next slide" at bounding box center [569, 368] width 44 height 38
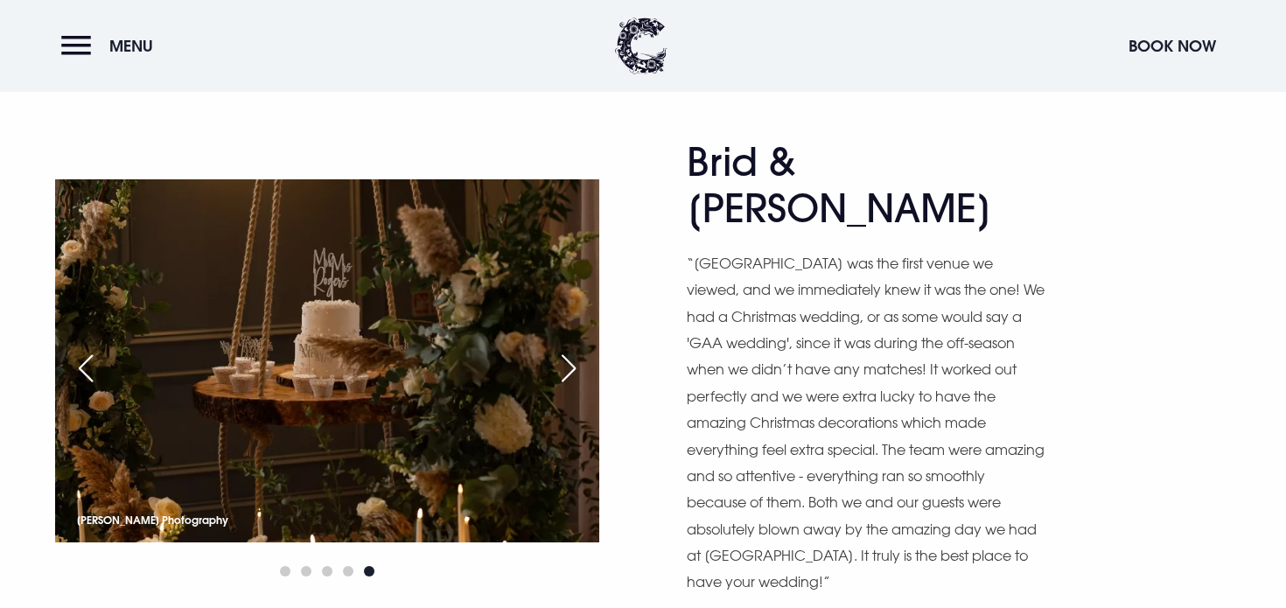
click at [568, 349] on div "Next slide" at bounding box center [569, 368] width 44 height 38
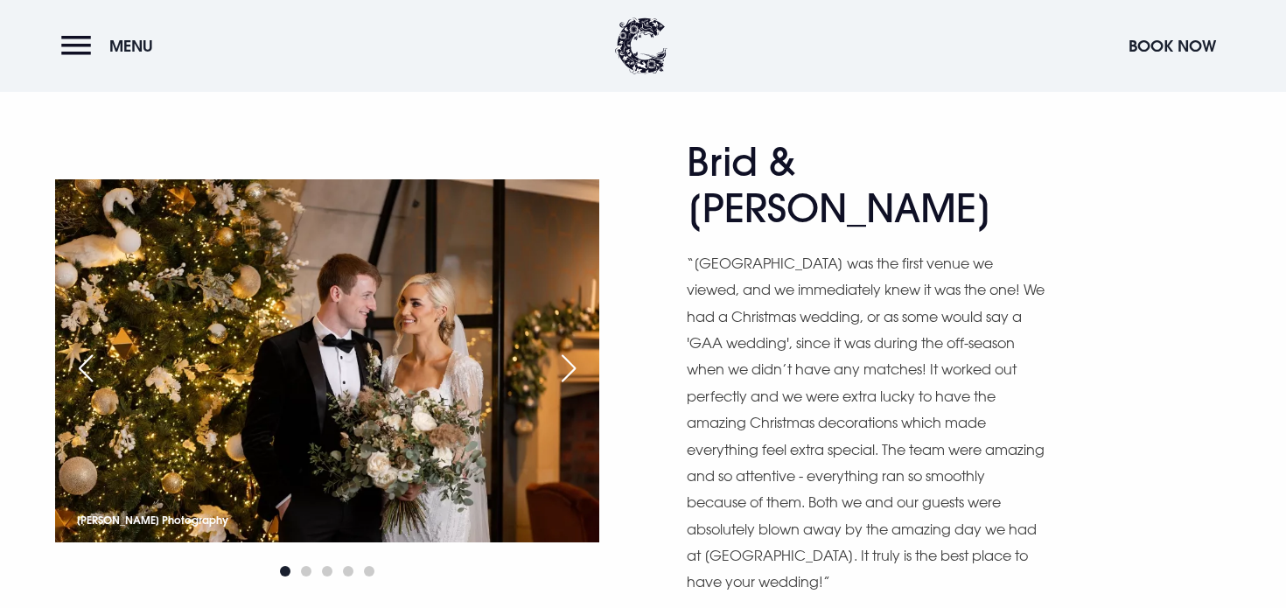
click at [570, 349] on div "Next slide" at bounding box center [569, 368] width 44 height 38
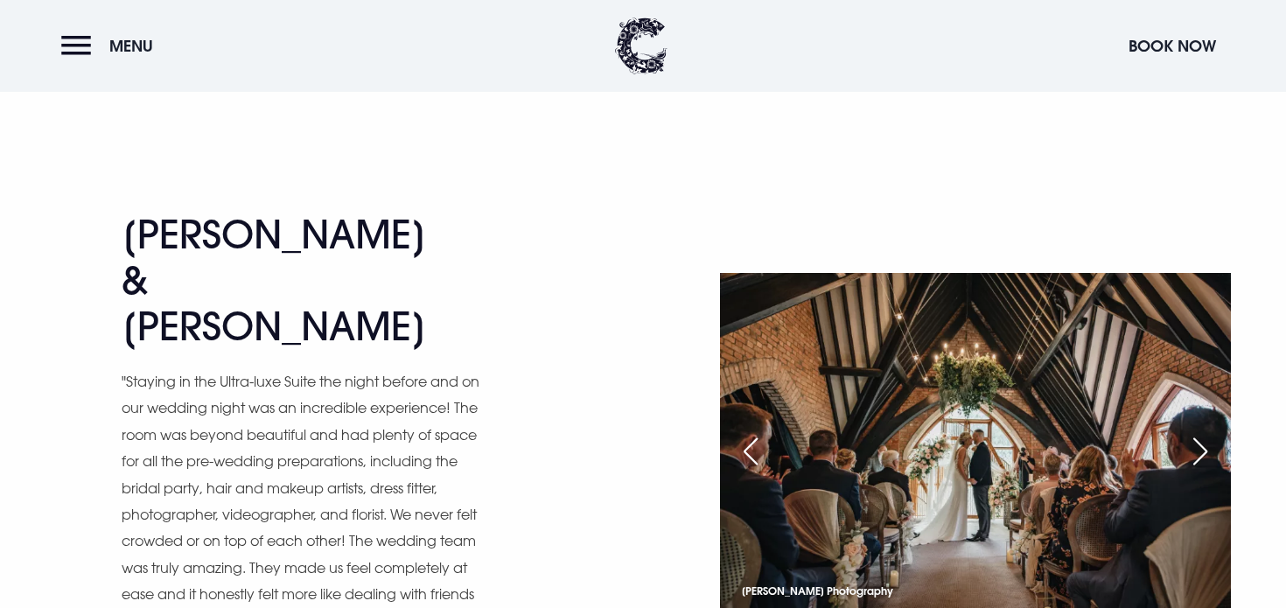
scroll to position [2384, 0]
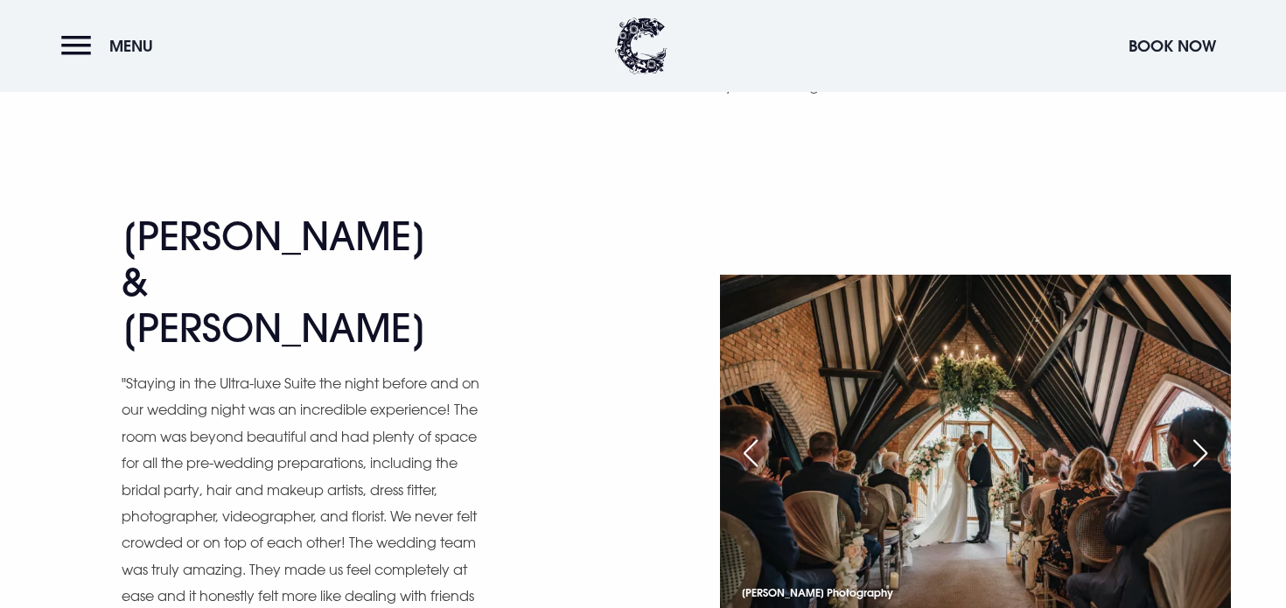
click at [1201, 434] on div "Next slide" at bounding box center [1201, 453] width 44 height 38
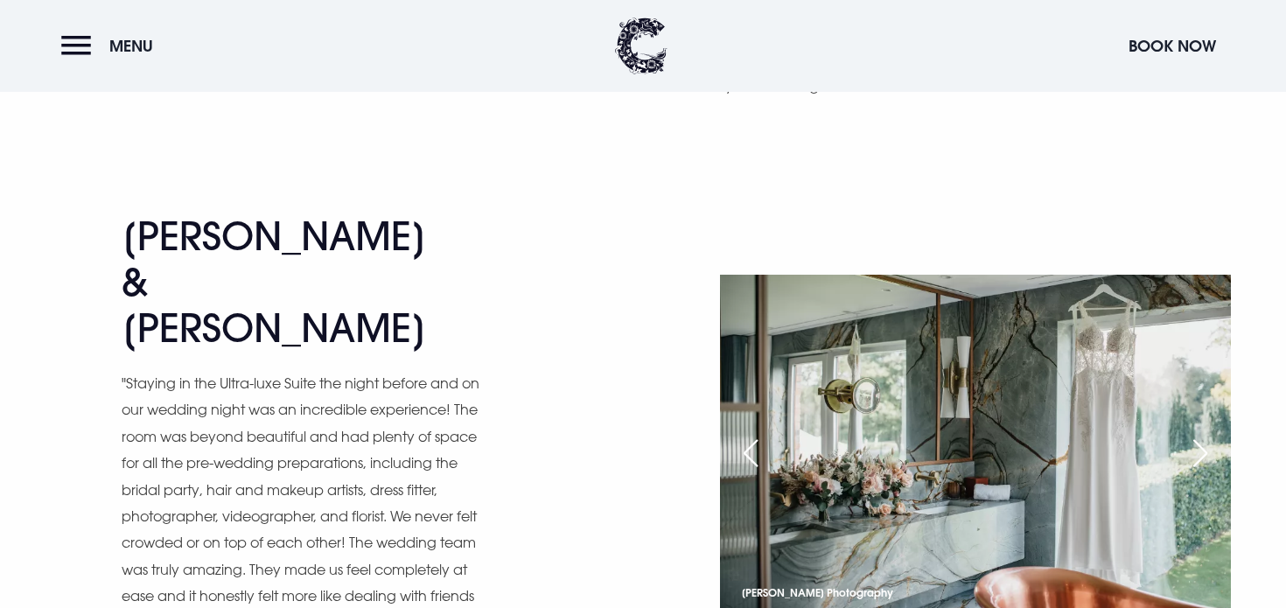
click at [1200, 434] on div "Next slide" at bounding box center [1201, 453] width 44 height 38
click at [1199, 434] on div "Next slide" at bounding box center [1201, 453] width 44 height 38
click at [1200, 434] on div "Next slide" at bounding box center [1201, 453] width 44 height 38
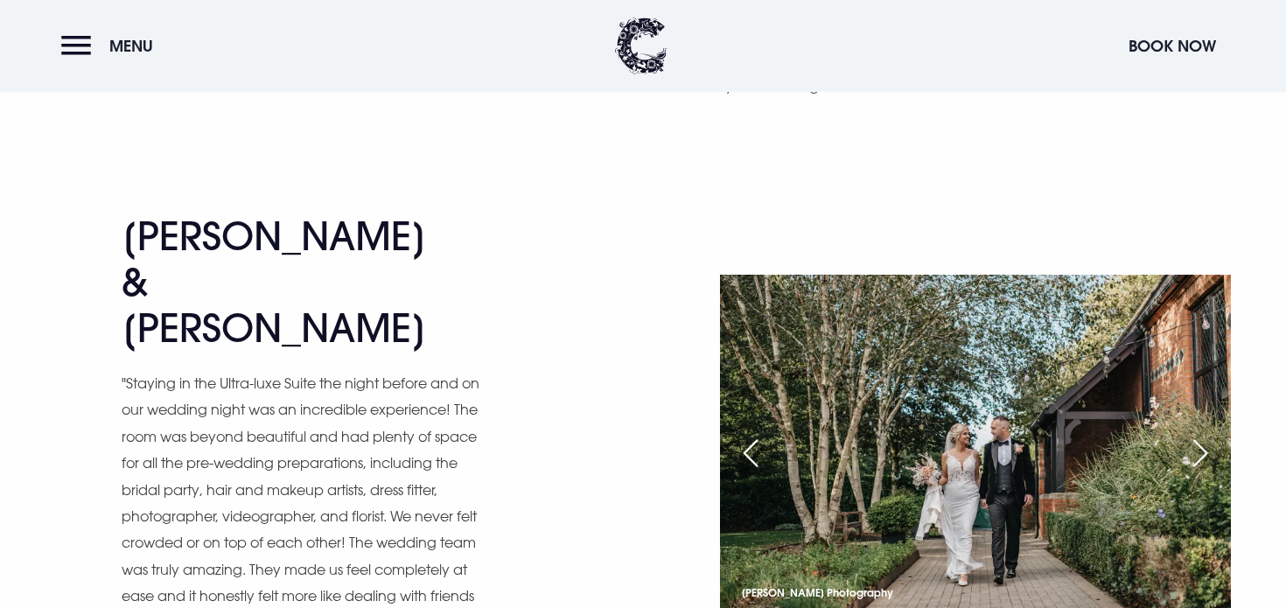
click at [1200, 434] on div "Next slide" at bounding box center [1201, 453] width 44 height 38
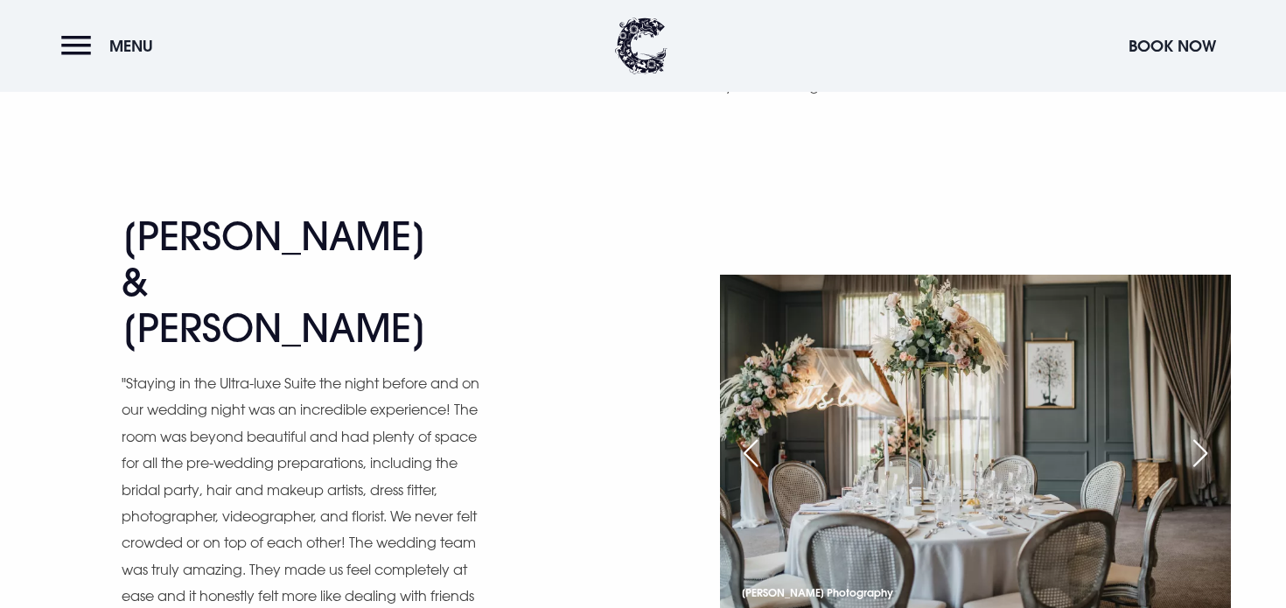
click at [1200, 434] on div "Next slide" at bounding box center [1201, 453] width 44 height 38
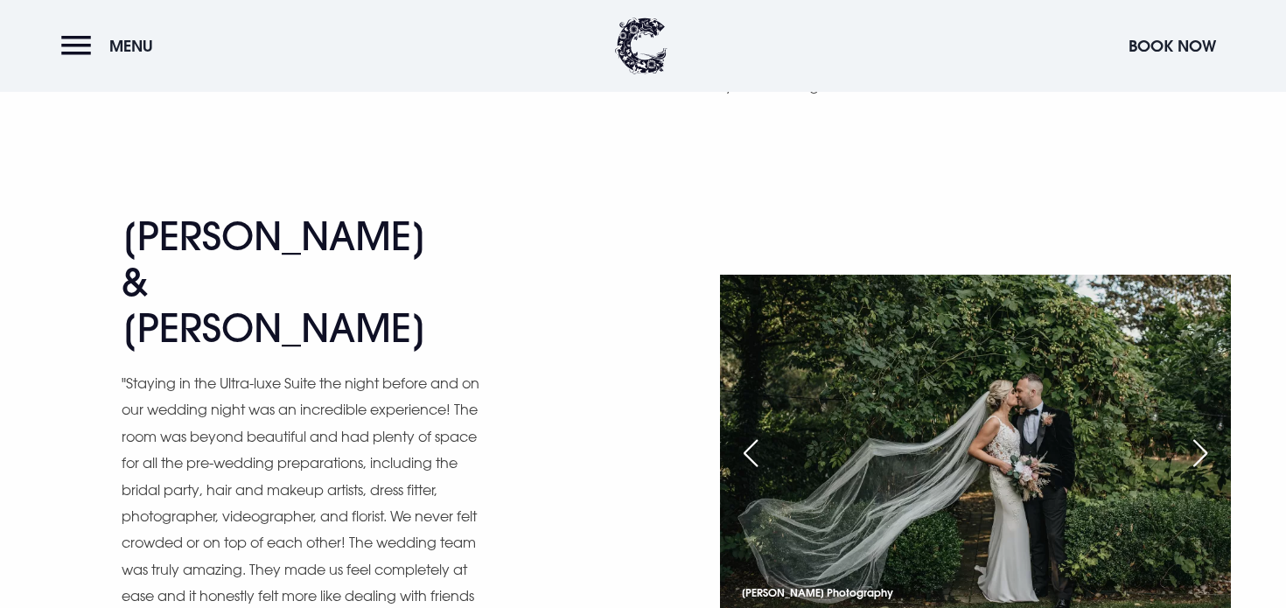
click at [1200, 434] on div "Next slide" at bounding box center [1201, 453] width 44 height 38
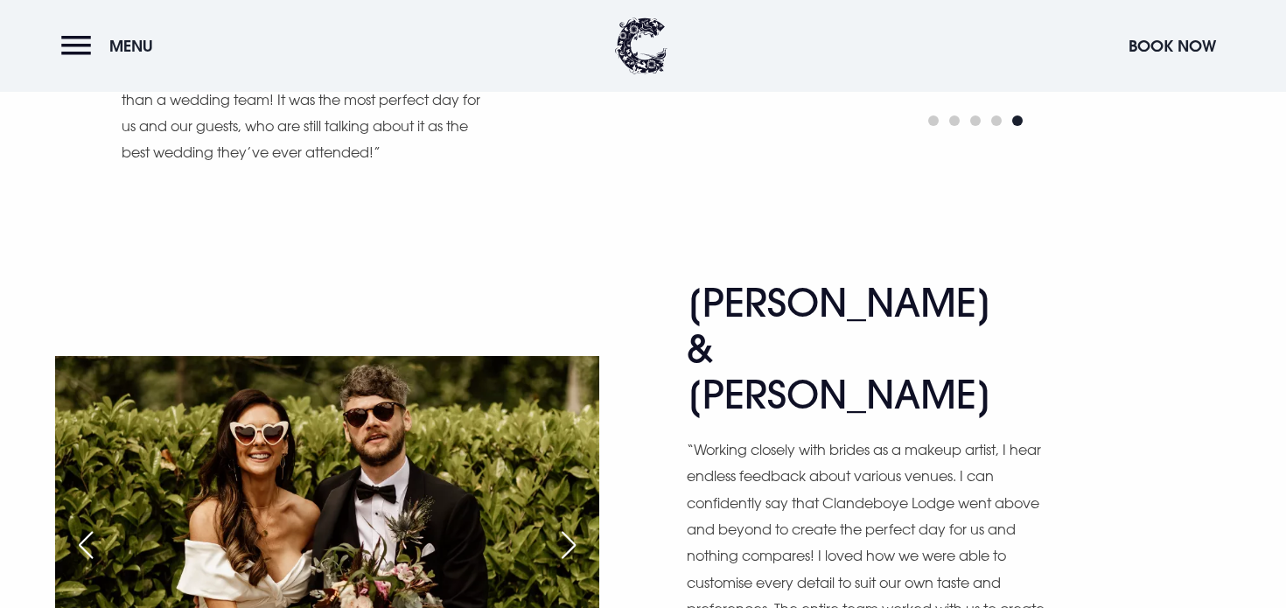
scroll to position [2883, 0]
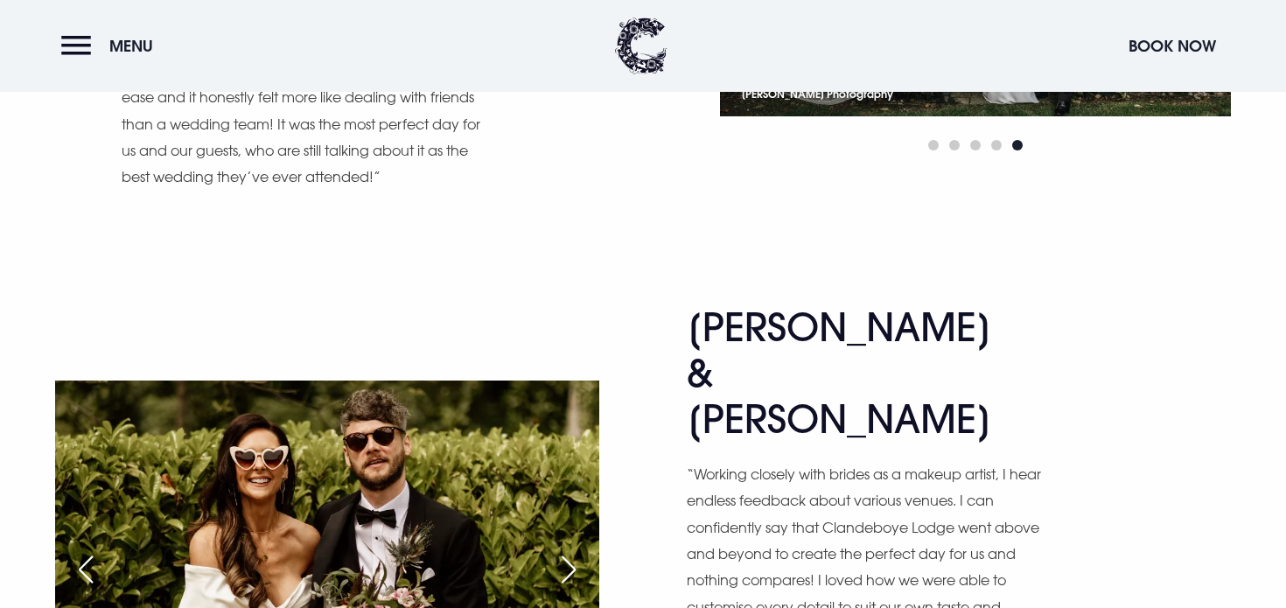
click at [579, 550] on div "Next slide" at bounding box center [569, 569] width 44 height 38
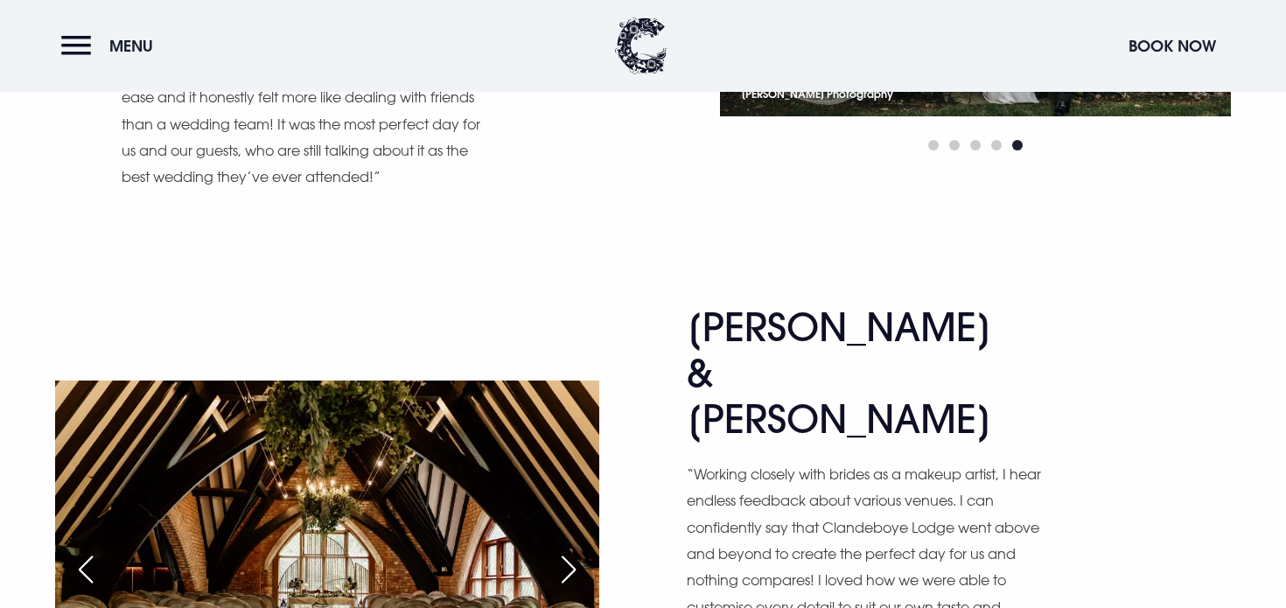
click at [579, 550] on div "Next slide" at bounding box center [569, 569] width 44 height 38
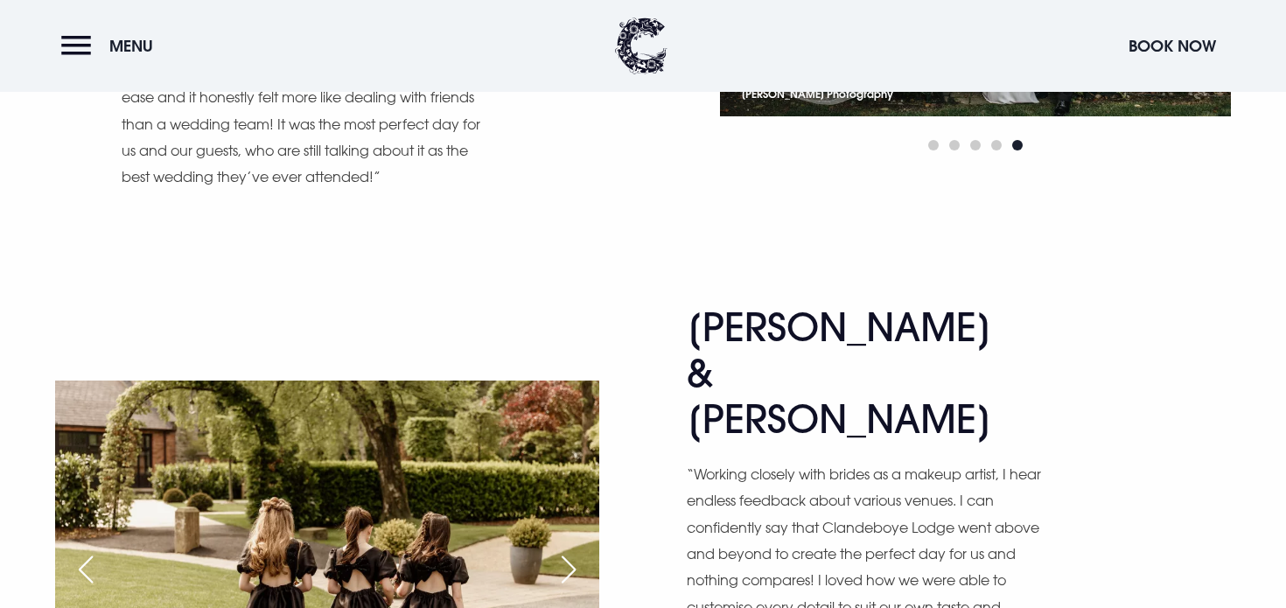
click at [579, 550] on div "Next slide" at bounding box center [569, 569] width 44 height 38
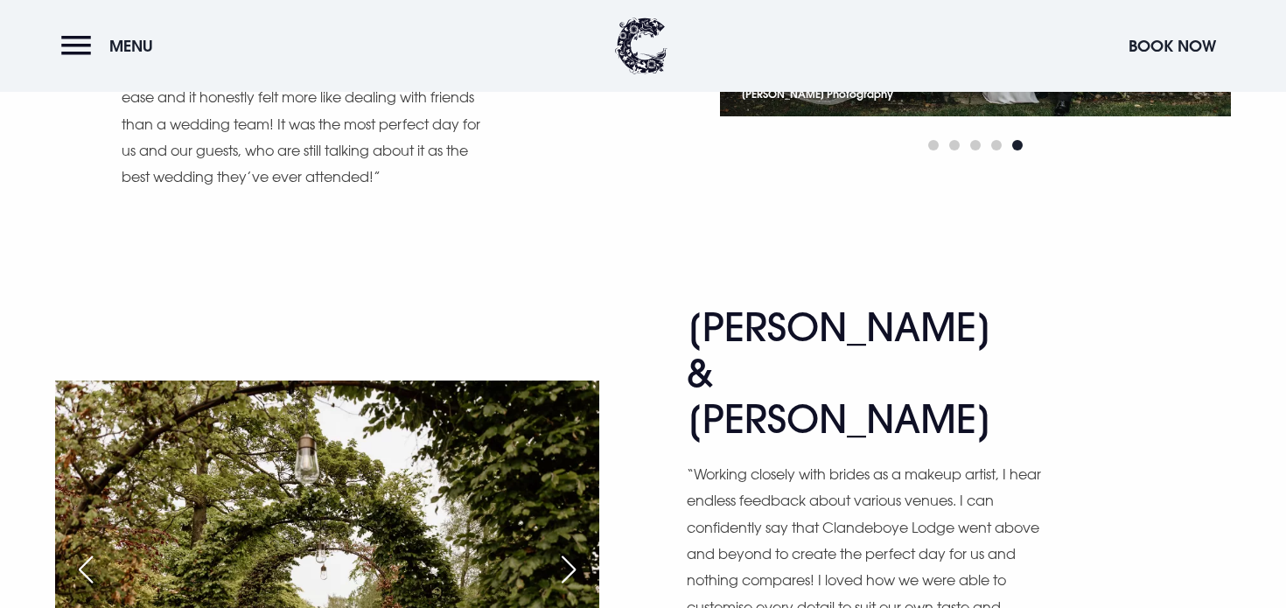
click at [579, 550] on div "Next slide" at bounding box center [569, 569] width 44 height 38
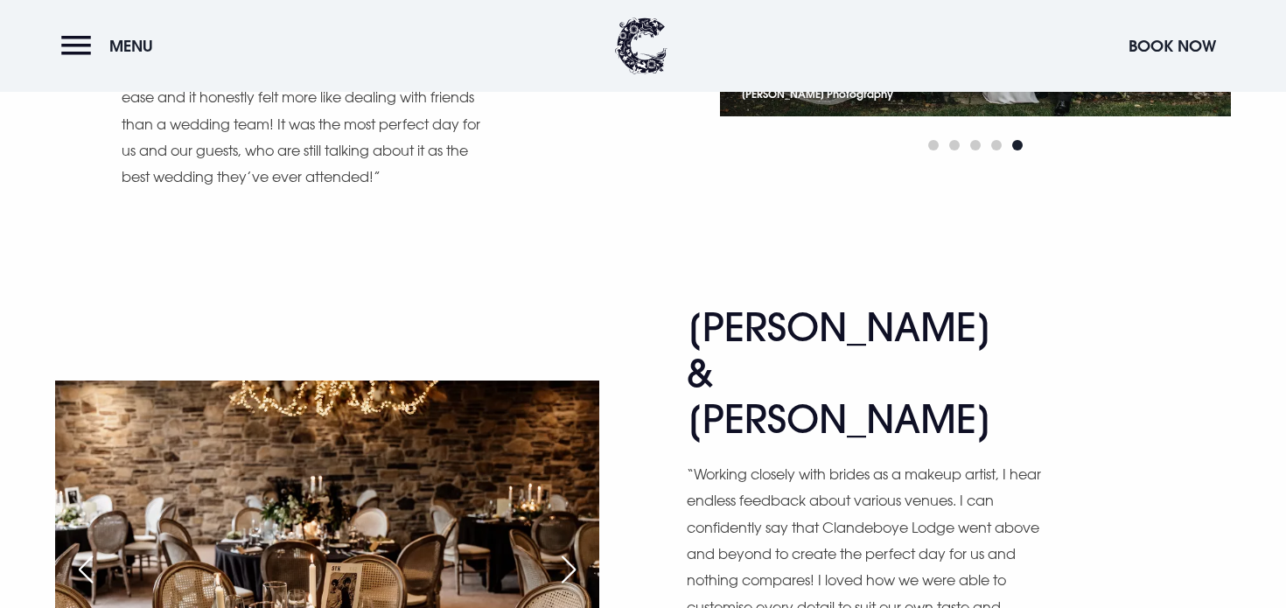
click at [579, 550] on div "Next slide" at bounding box center [569, 569] width 44 height 38
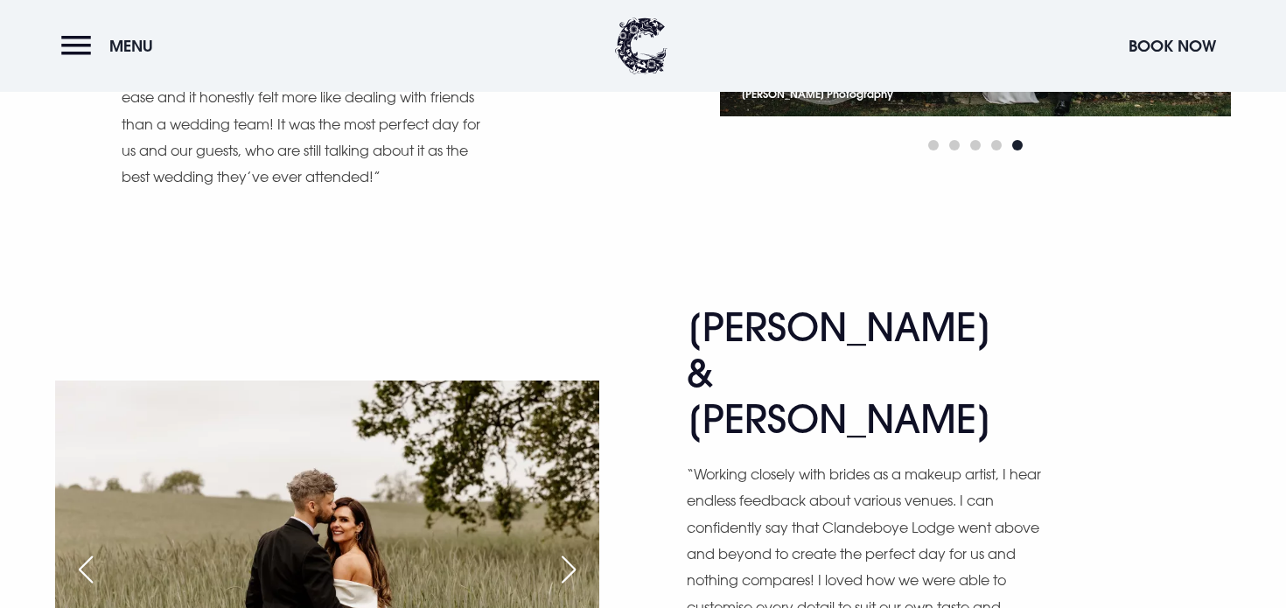
click at [579, 550] on div "Next slide" at bounding box center [569, 569] width 44 height 38
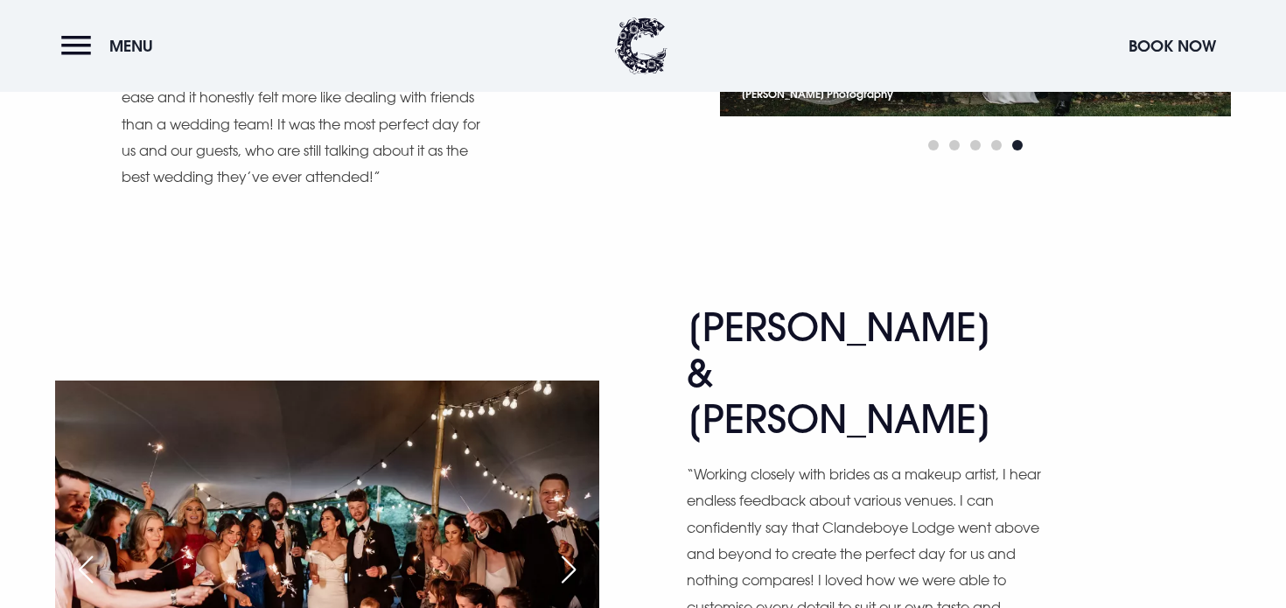
click at [579, 550] on div "Next slide" at bounding box center [569, 569] width 44 height 38
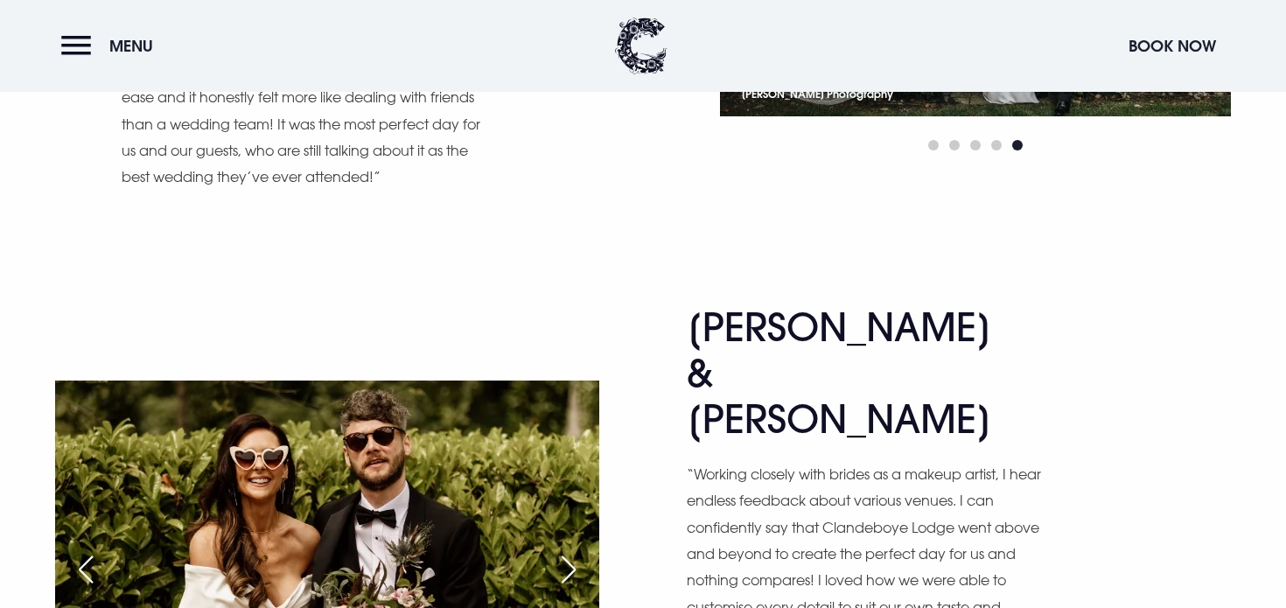
click at [579, 550] on div "Next slide" at bounding box center [569, 569] width 44 height 38
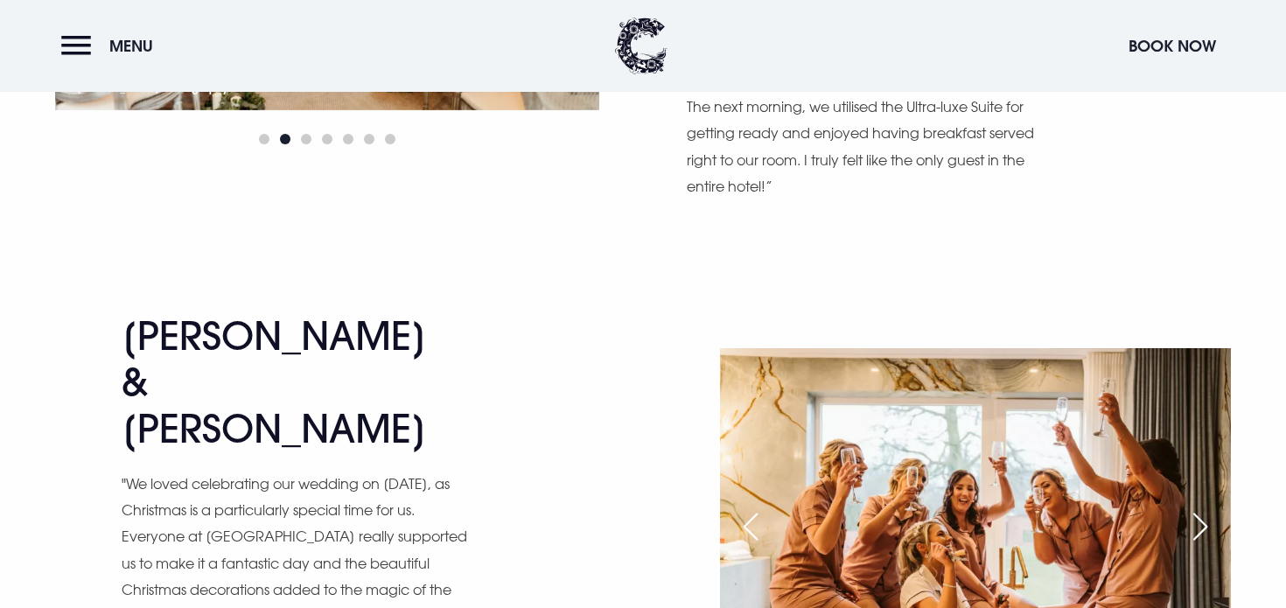
scroll to position [3493, 0]
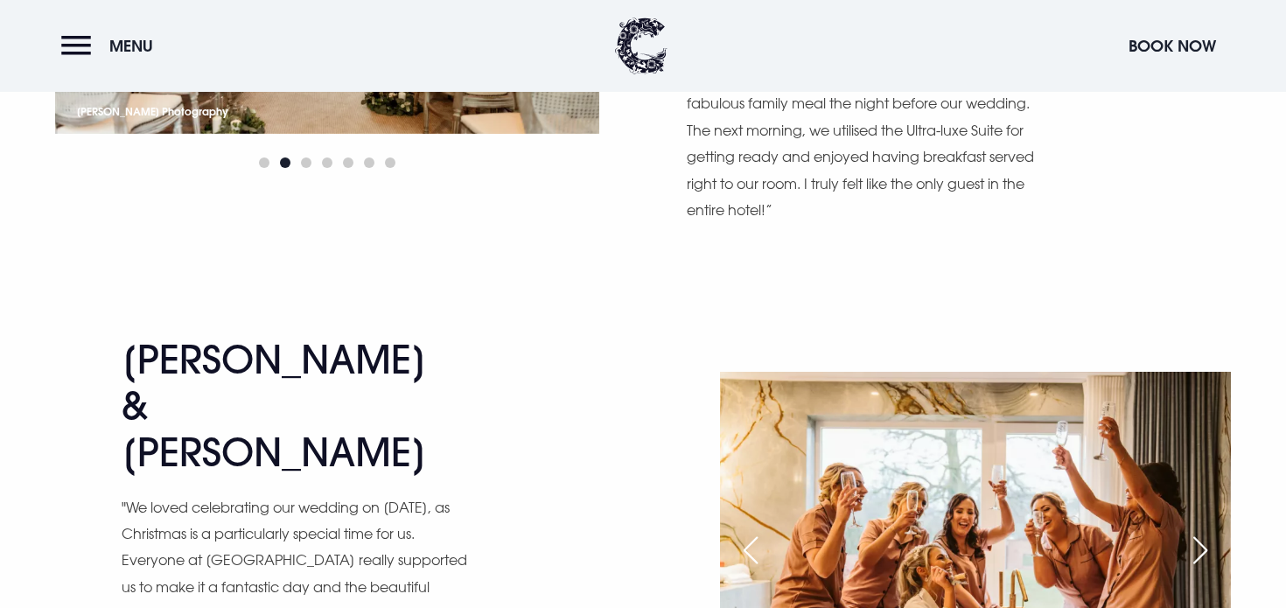
click at [1211, 531] on div "Next slide" at bounding box center [1201, 550] width 44 height 38
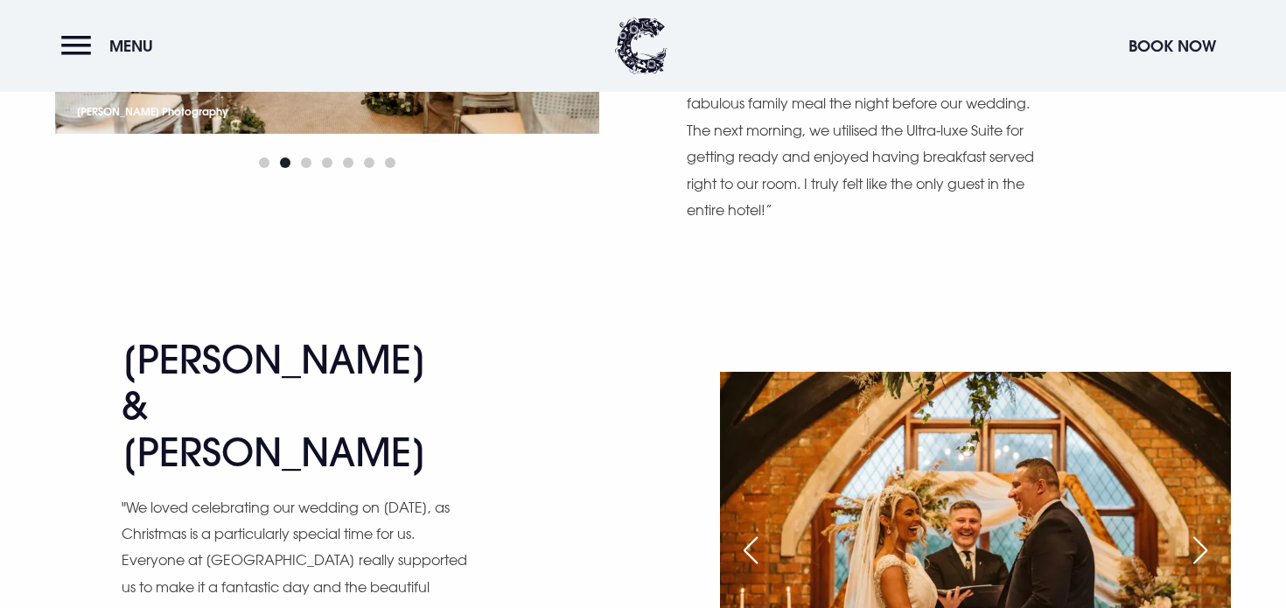
click at [1211, 531] on div "Next slide" at bounding box center [1201, 550] width 44 height 38
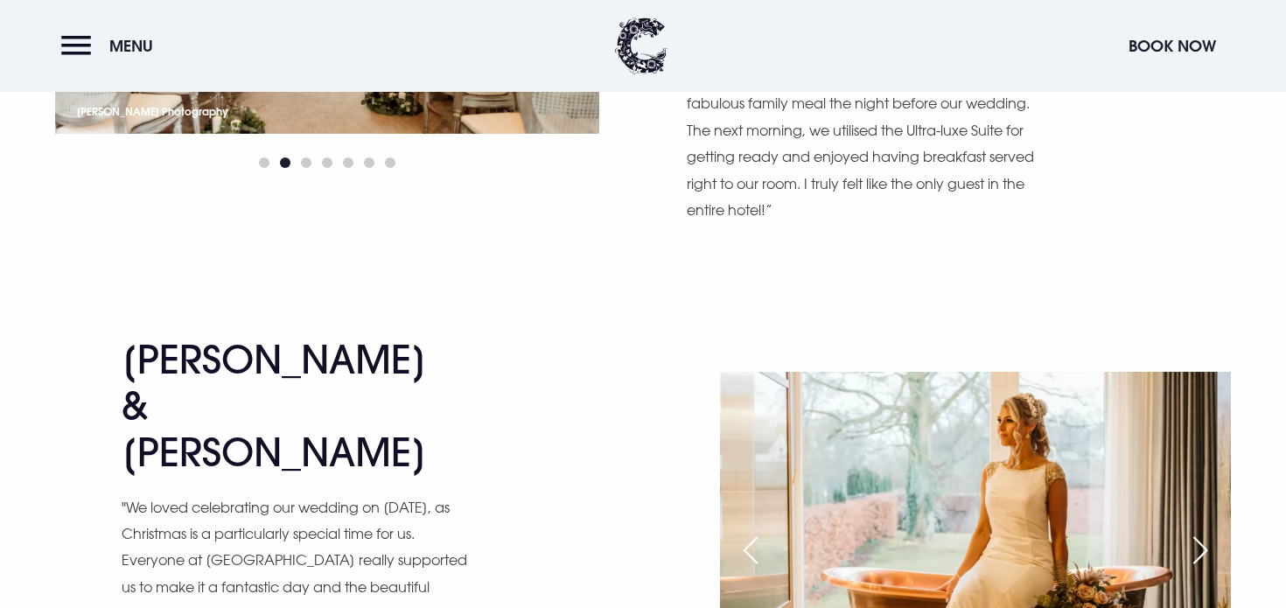
click at [1211, 531] on div "Next slide" at bounding box center [1201, 550] width 44 height 38
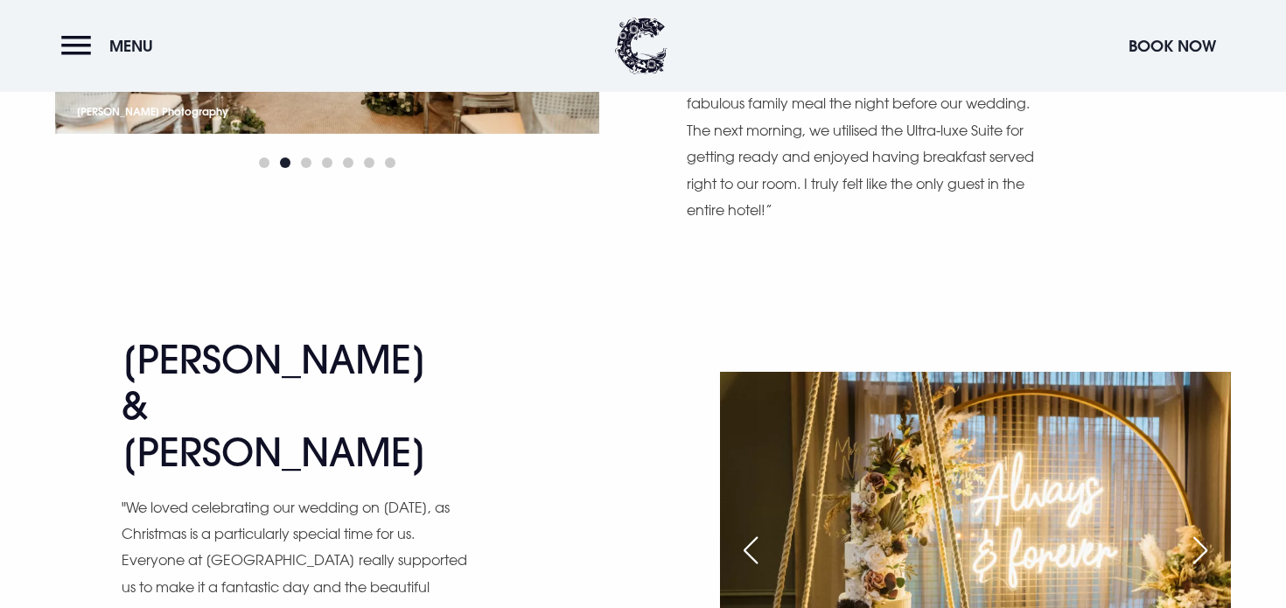
click at [1211, 531] on div "Next slide" at bounding box center [1201, 550] width 44 height 38
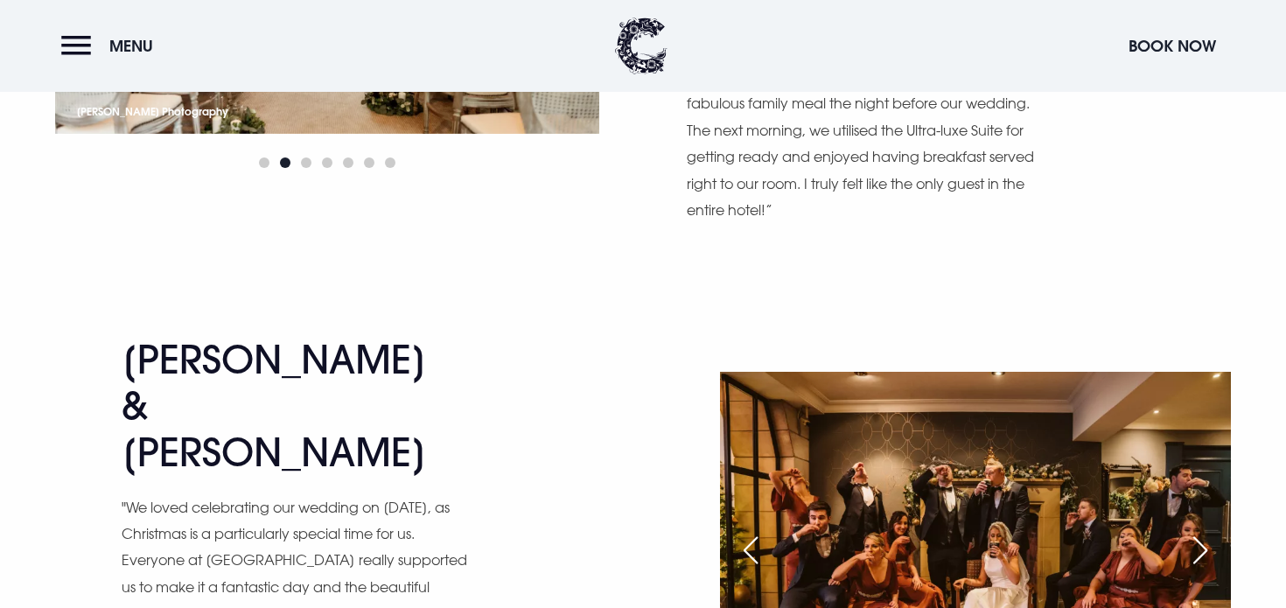
click at [1211, 531] on div "Next slide" at bounding box center [1201, 550] width 44 height 38
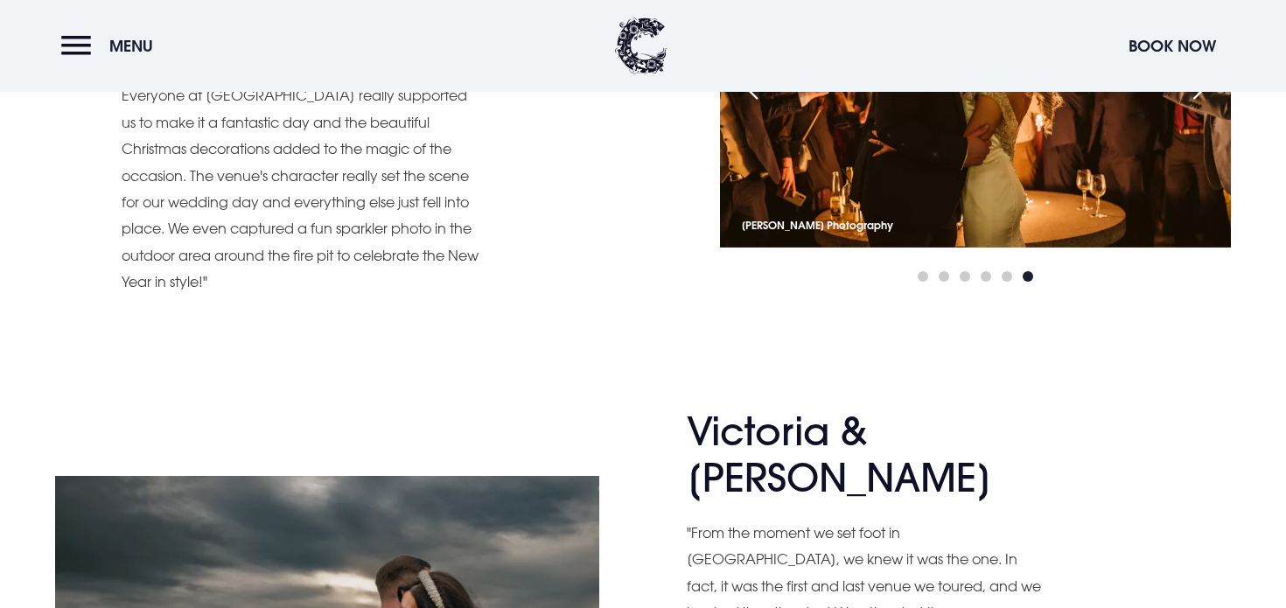
scroll to position [3963, 0]
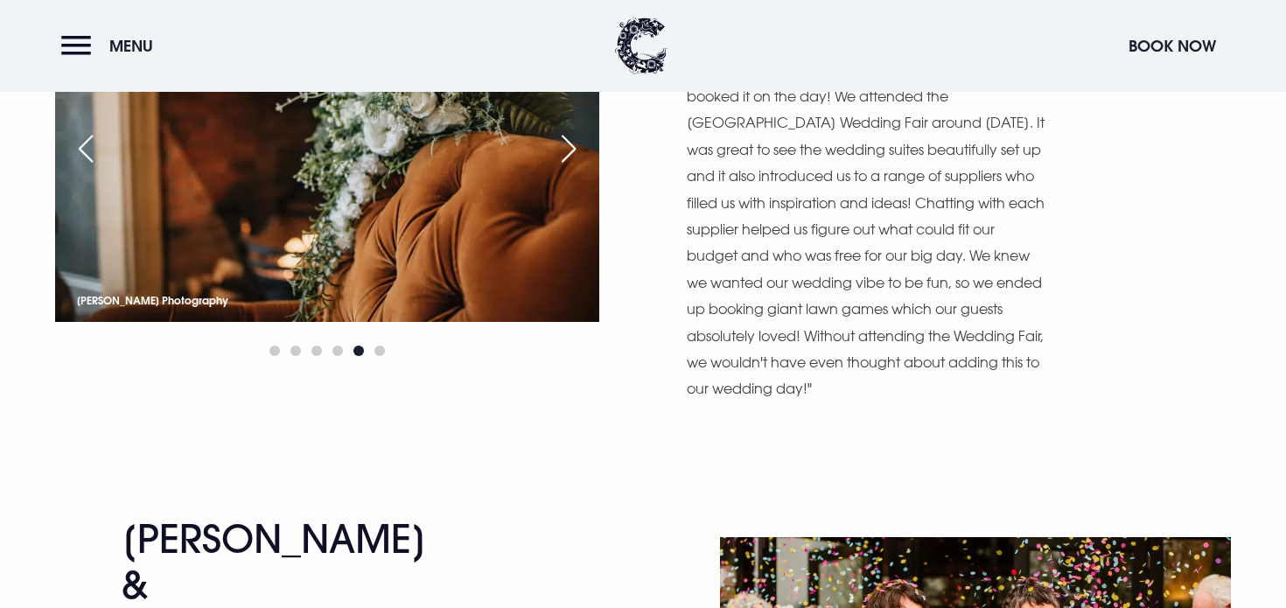
scroll to position [4523, 0]
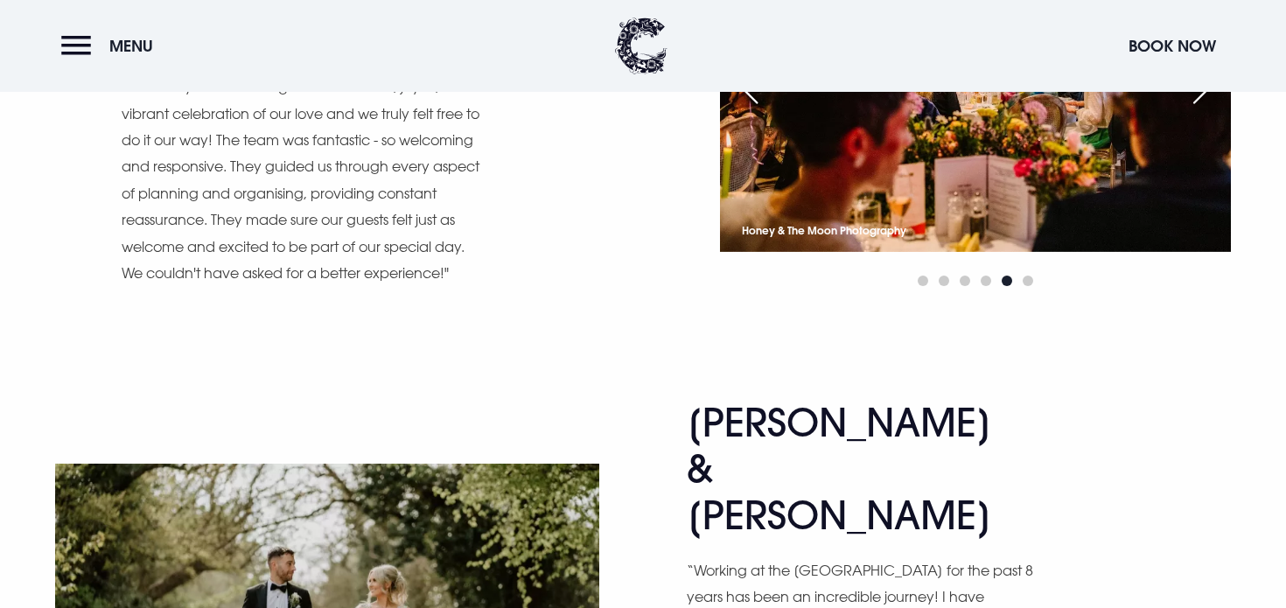
scroll to position [4950, 0]
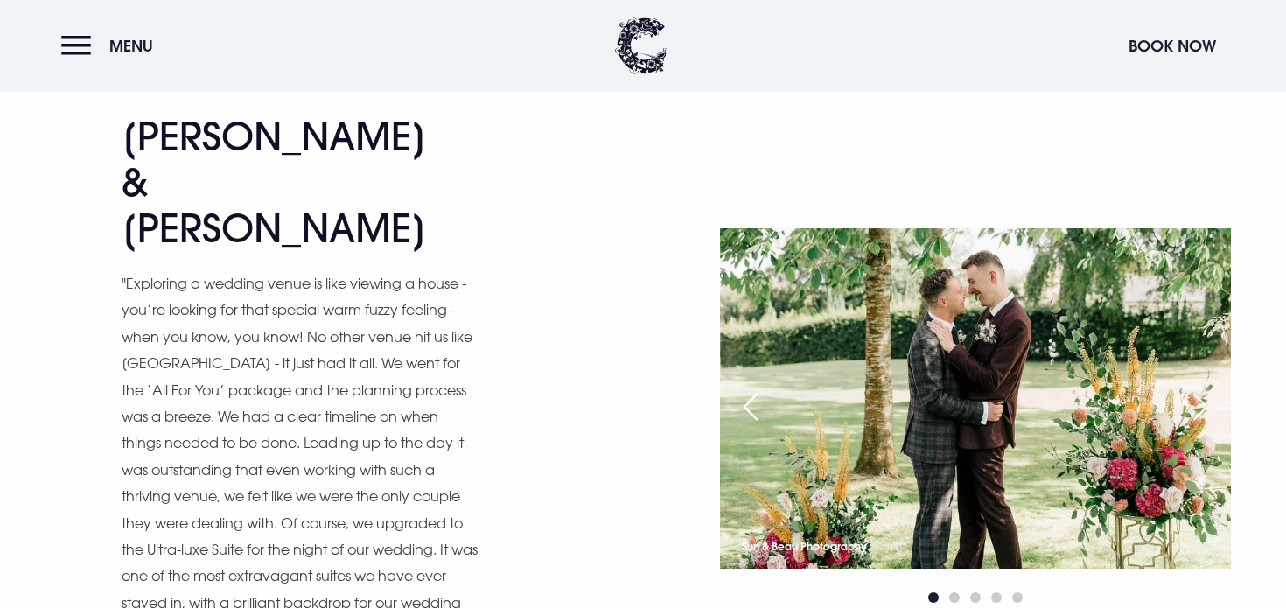
scroll to position [7210, 0]
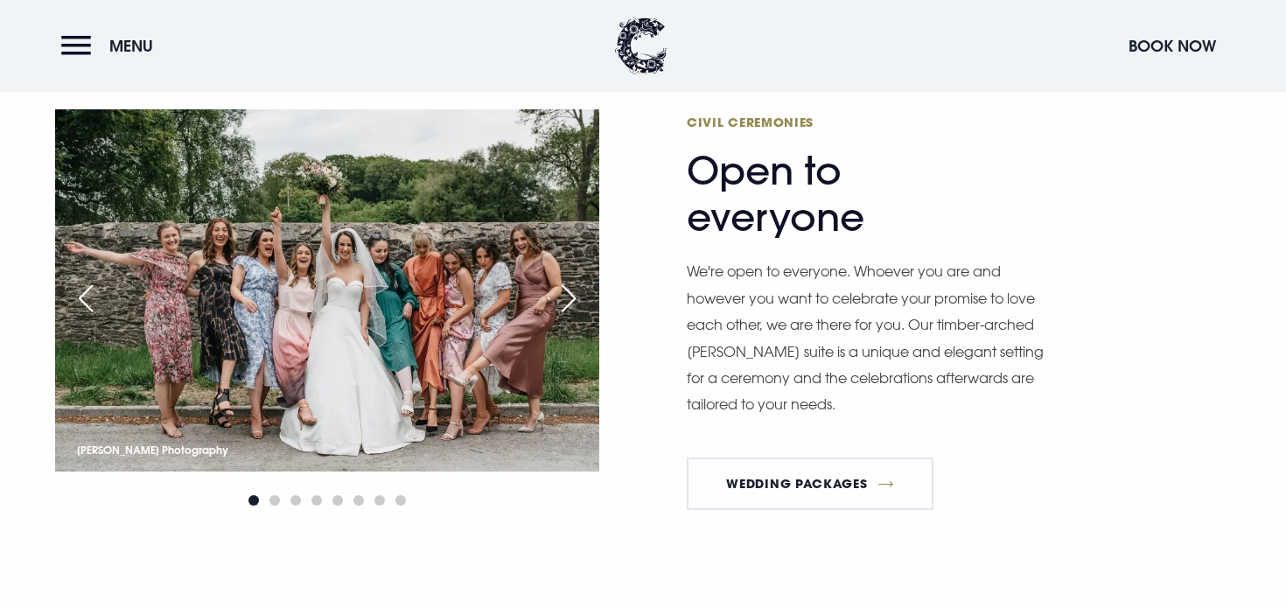
scroll to position [1999, 0]
